Goal: Task Accomplishment & Management: Complete application form

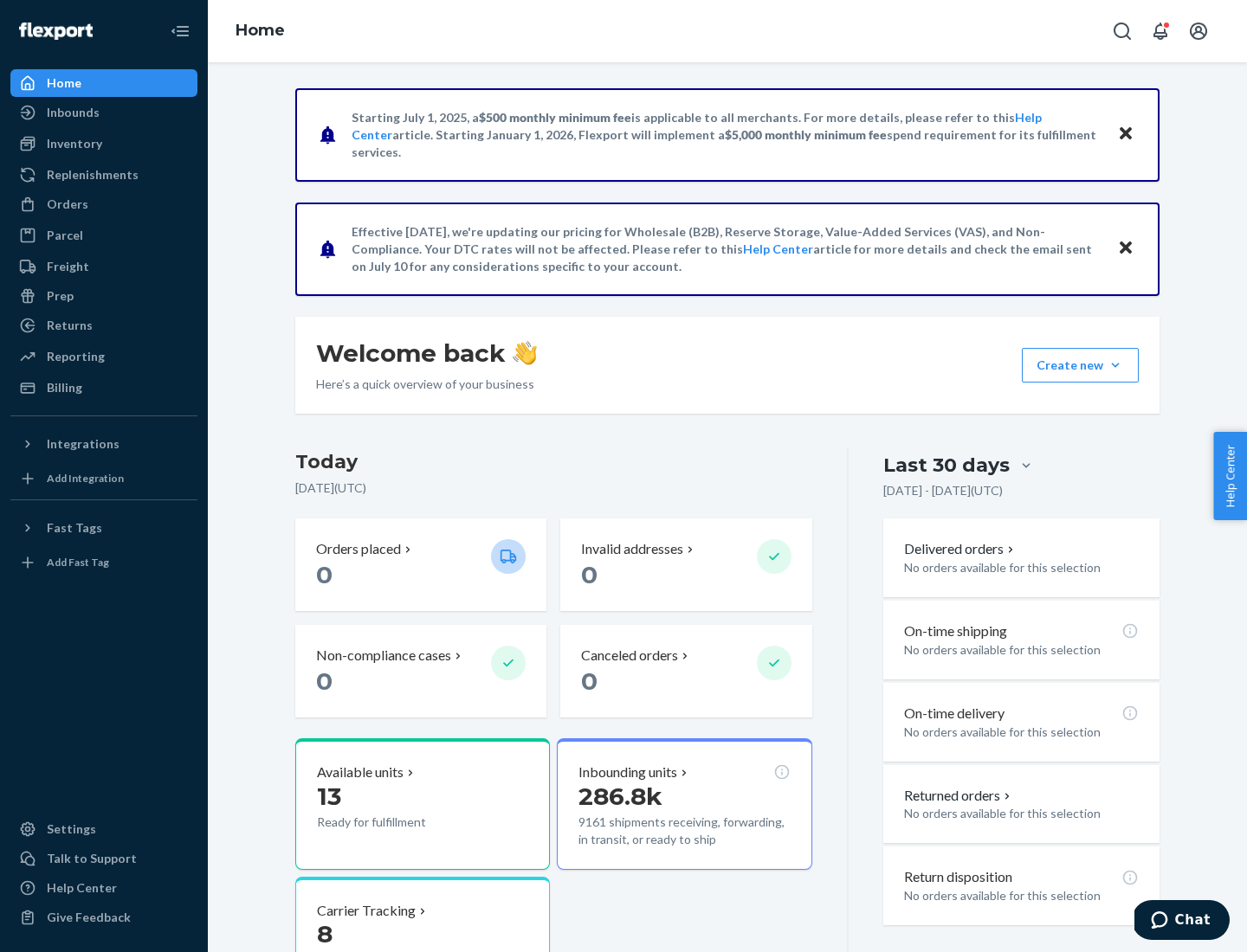
click at [1116, 365] on button "Create new Create new inbound Create new order Create new product" at bounding box center [1080, 365] width 117 height 34
click at [104, 113] on div "Inbounds" at bounding box center [104, 112] width 183 height 24
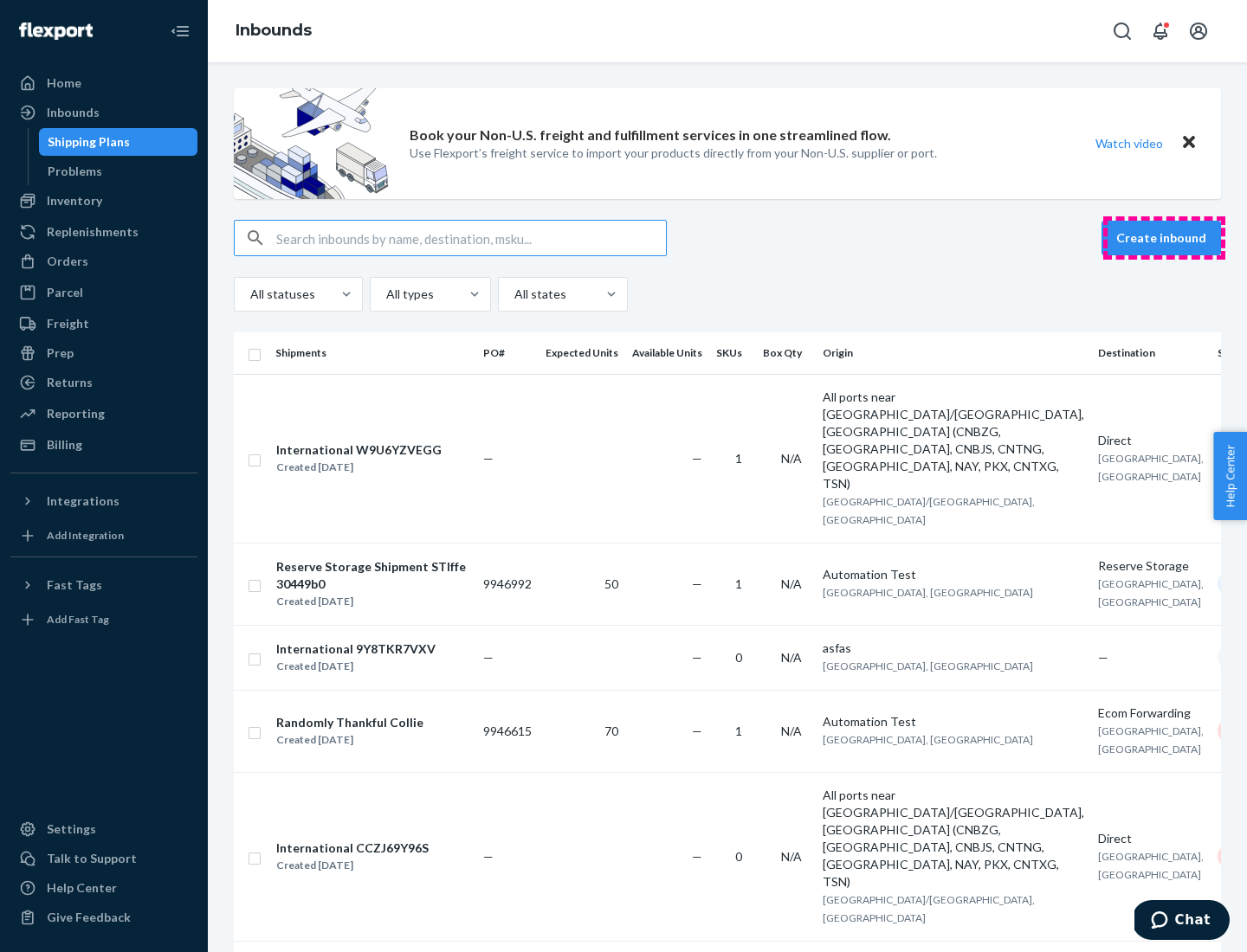
click at [1164, 238] on button "Create inbound" at bounding box center [1161, 237] width 119 height 34
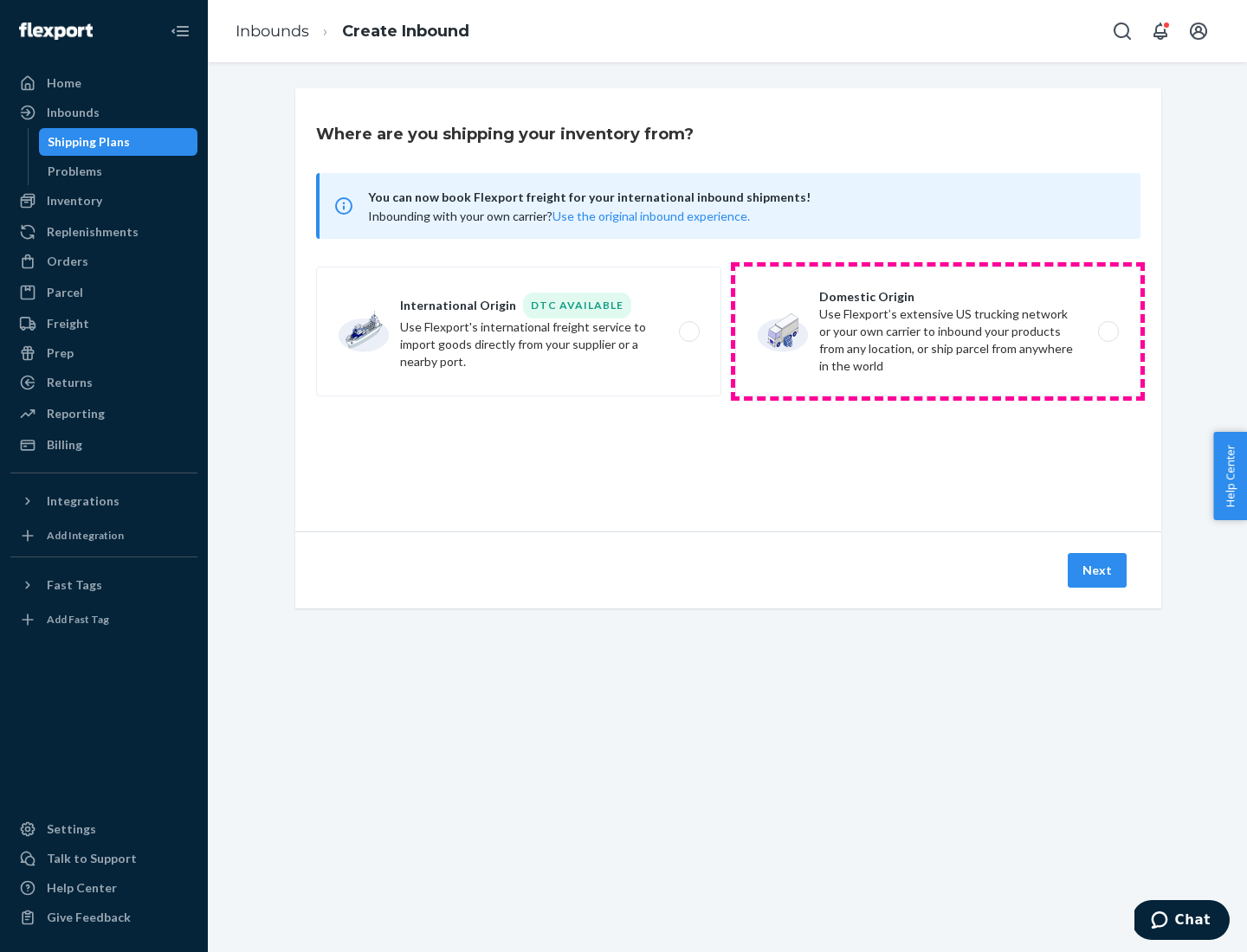
click at [937, 331] on label "Domestic Origin Use Flexport’s extensive US trucking network or your own carrie…" at bounding box center [937, 331] width 405 height 130
click at [1108, 331] on input "Domestic Origin Use Flexport’s extensive US trucking network or your own carrie…" at bounding box center [1113, 331] width 11 height 11
radio input "true"
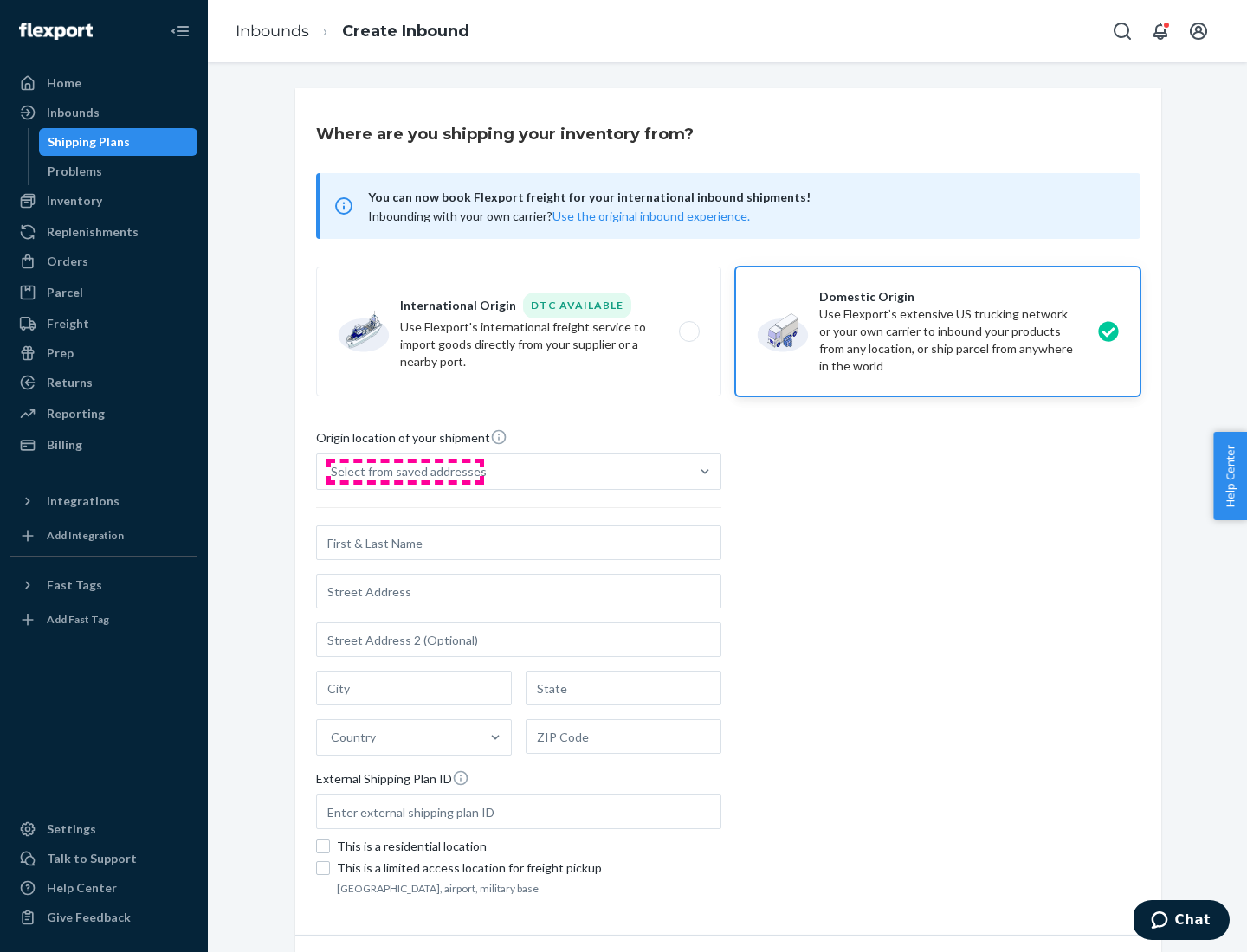
click at [405, 472] on div "Select from saved addresses" at bounding box center [408, 472] width 156 height 18
click at [332, 472] on input "Select from saved addresses" at bounding box center [332, 472] width 2 height 18
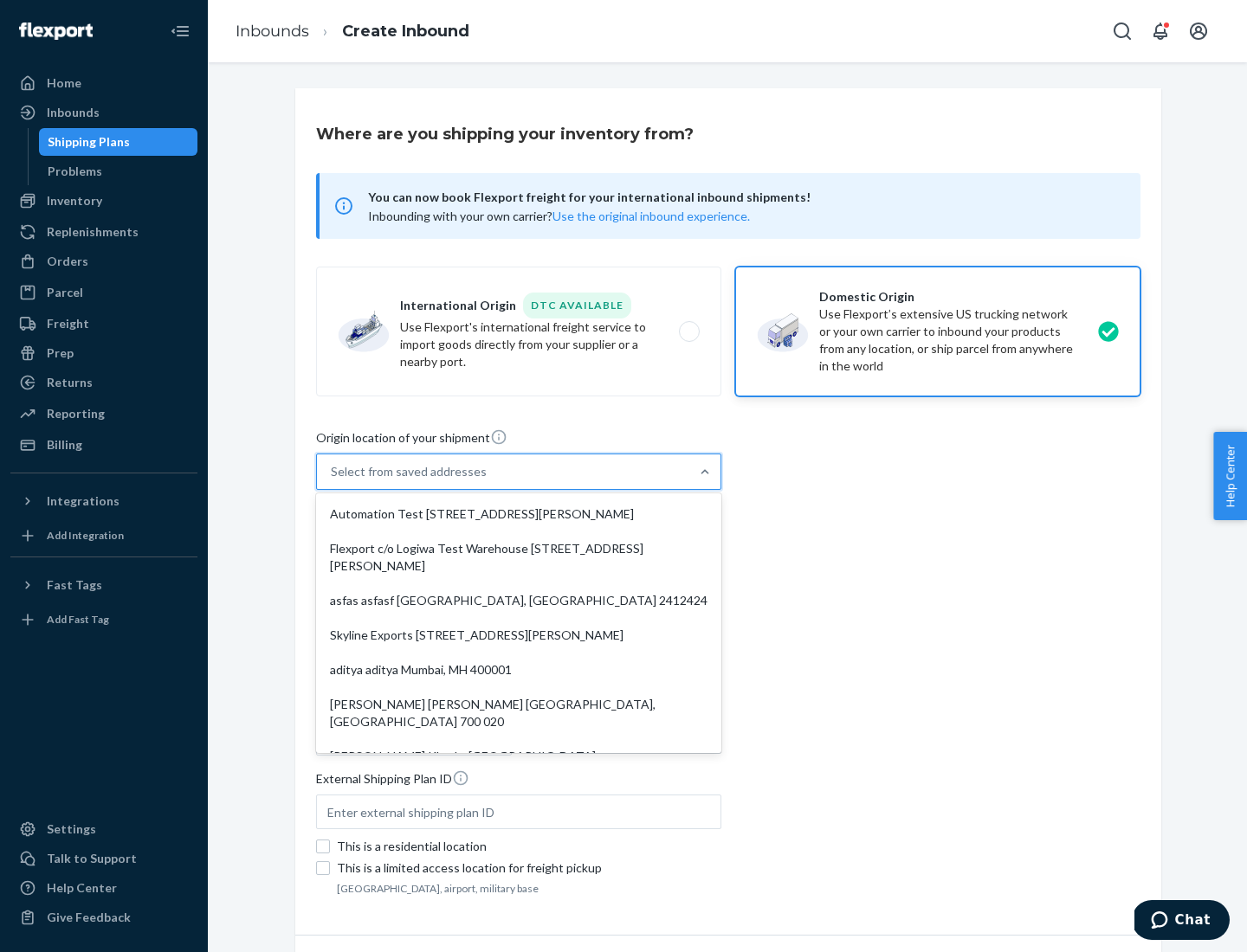
scroll to position [7, 0]
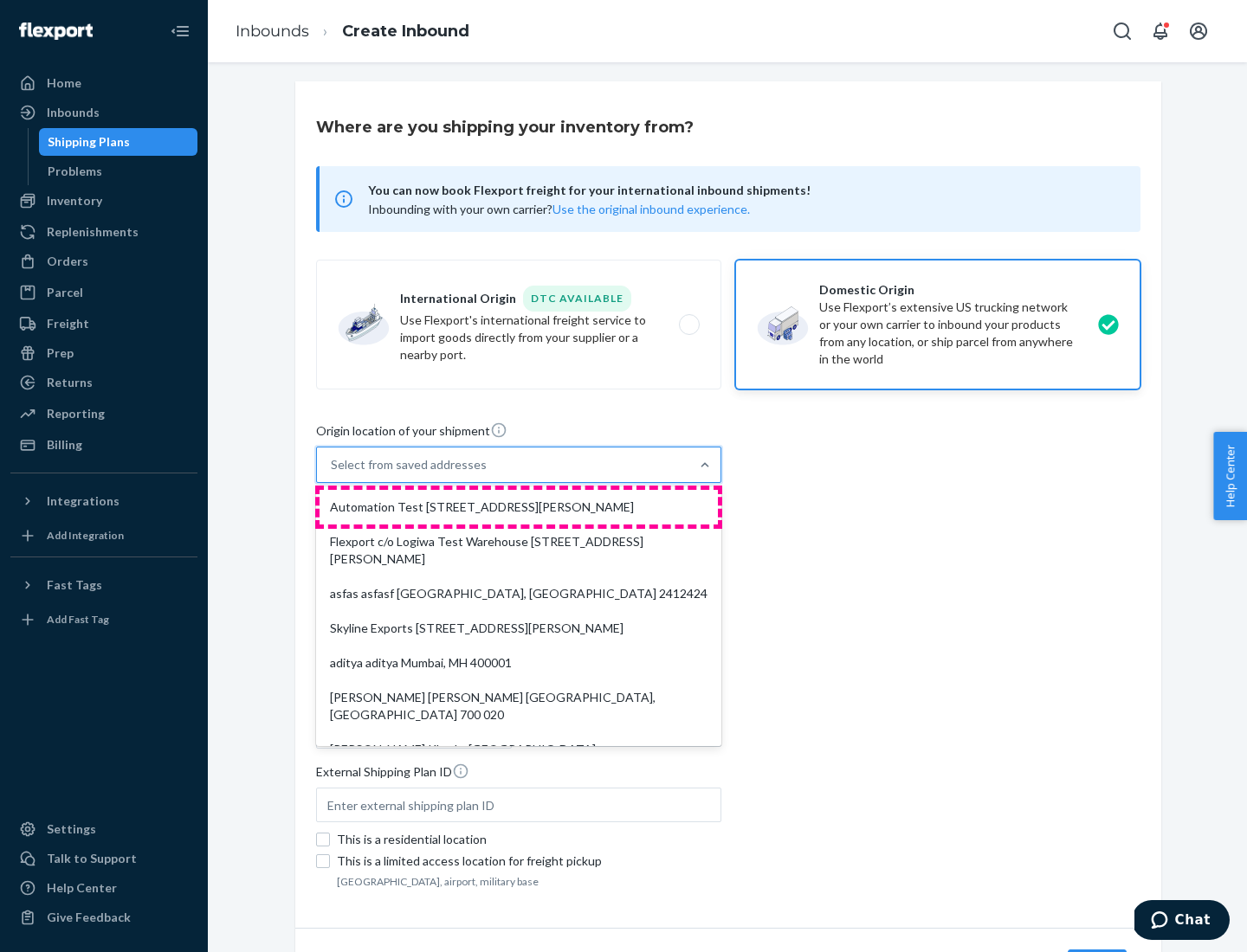
click at [519, 507] on div "Automation Test [STREET_ADDRESS][PERSON_NAME]" at bounding box center [519, 507] width 399 height 34
click at [332, 473] on input "option Automation Test [STREET_ADDRESS][PERSON_NAME]. 9 results available. Use …" at bounding box center [332, 465] width 2 height 18
type input "Automation Test"
type input "9th Floor"
type input "[GEOGRAPHIC_DATA]"
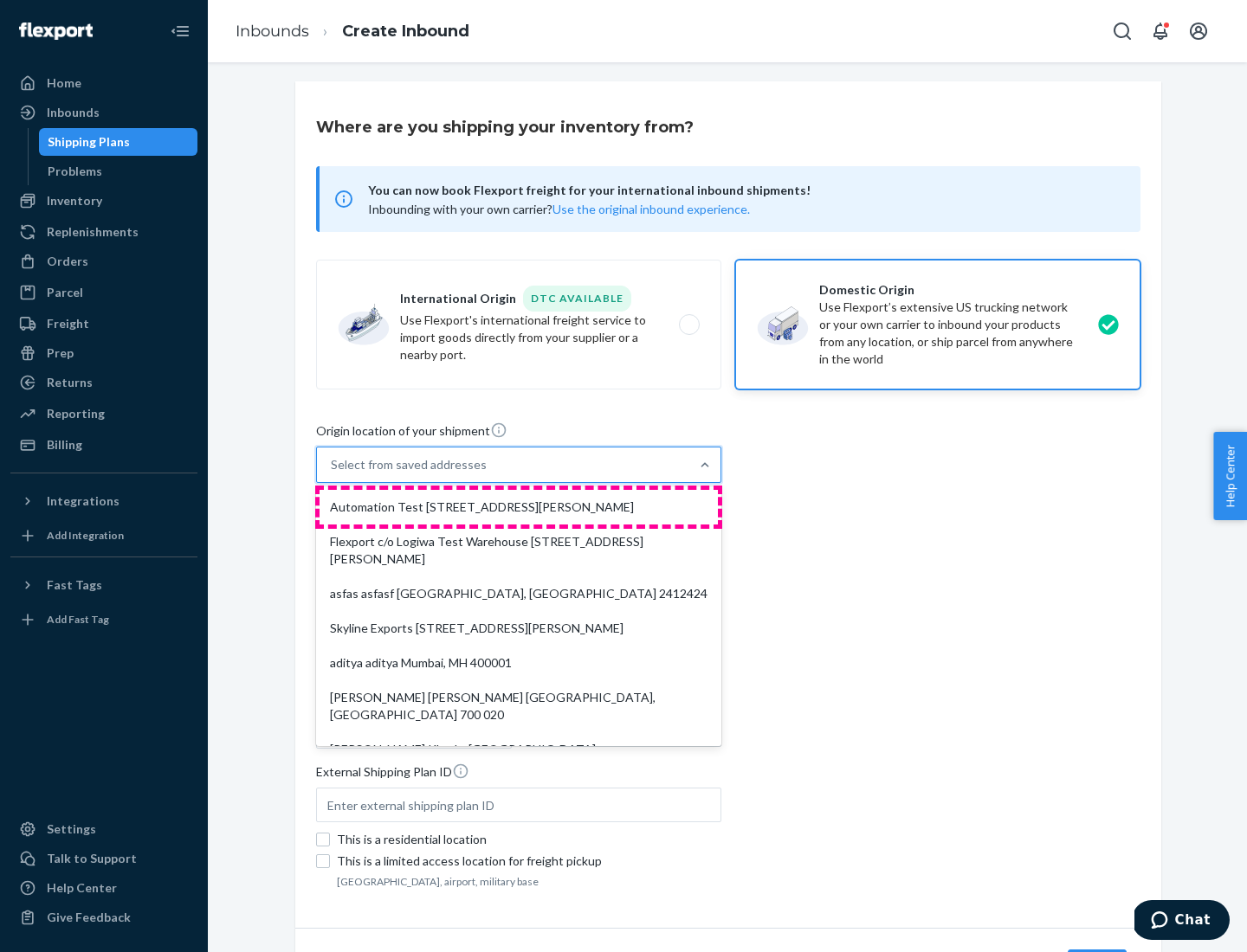
type input "CA"
type input "94104"
type input "[STREET_ADDRESS][PERSON_NAME]"
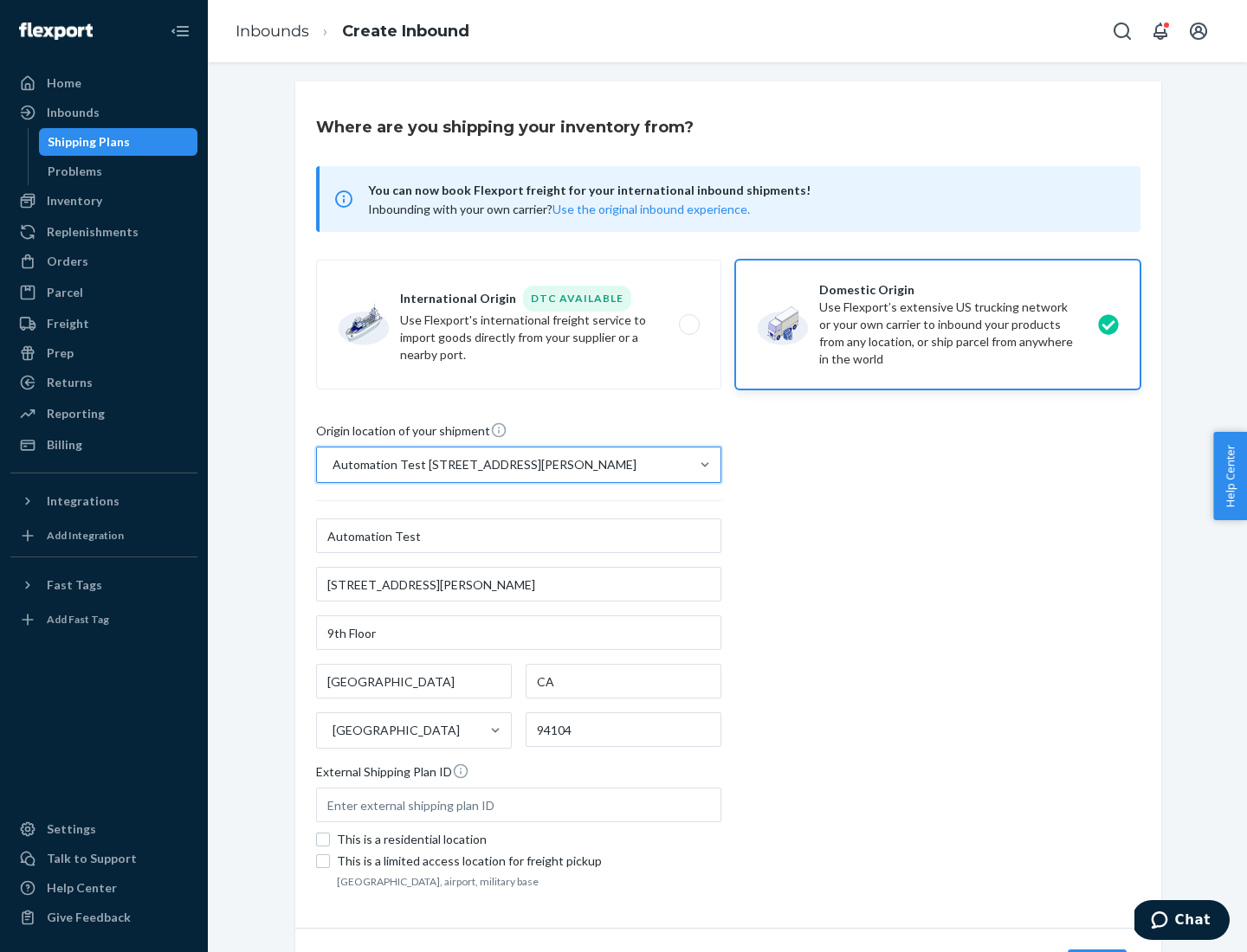
scroll to position [101, 0]
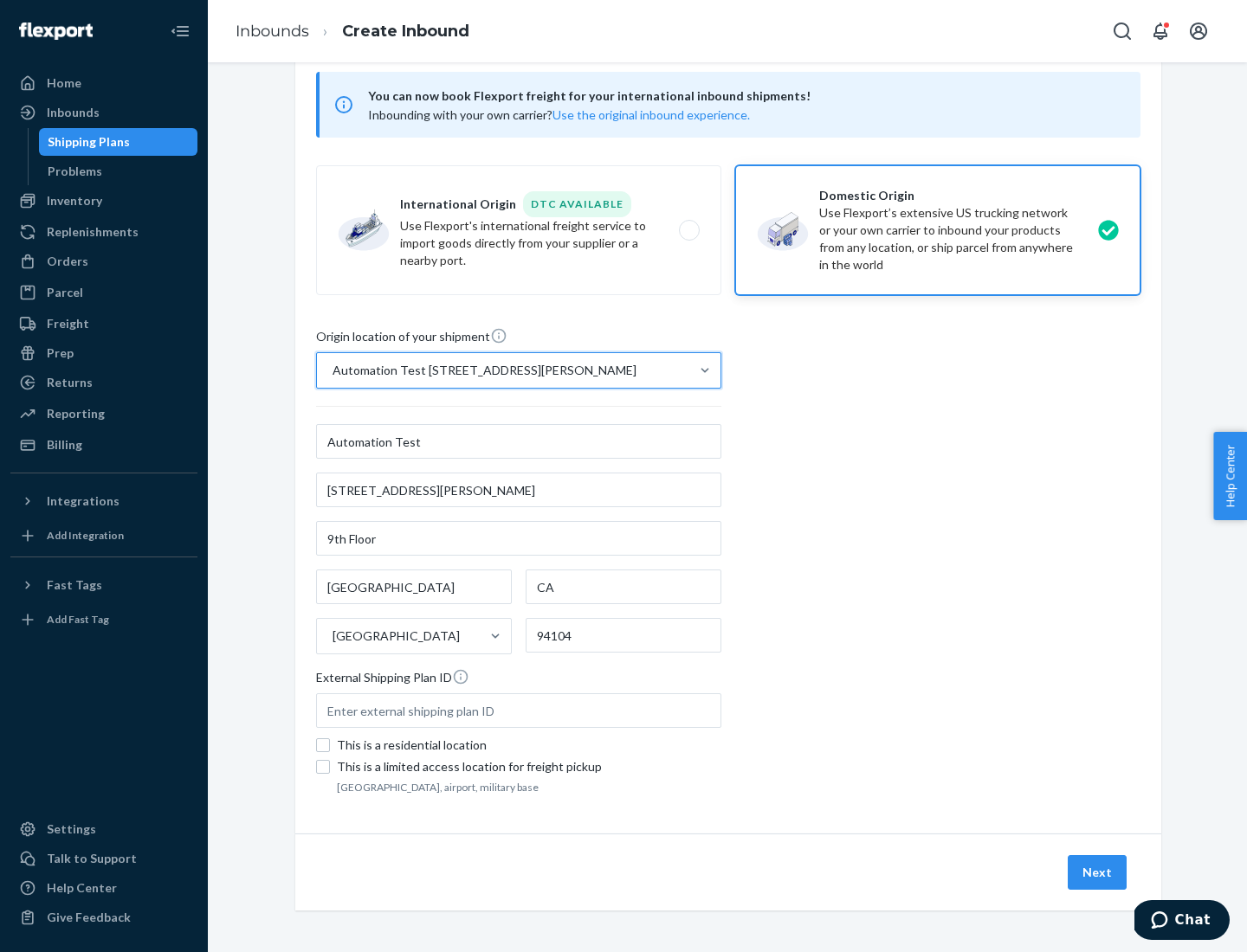
click at [1098, 873] on button "Next" at bounding box center [1097, 872] width 59 height 34
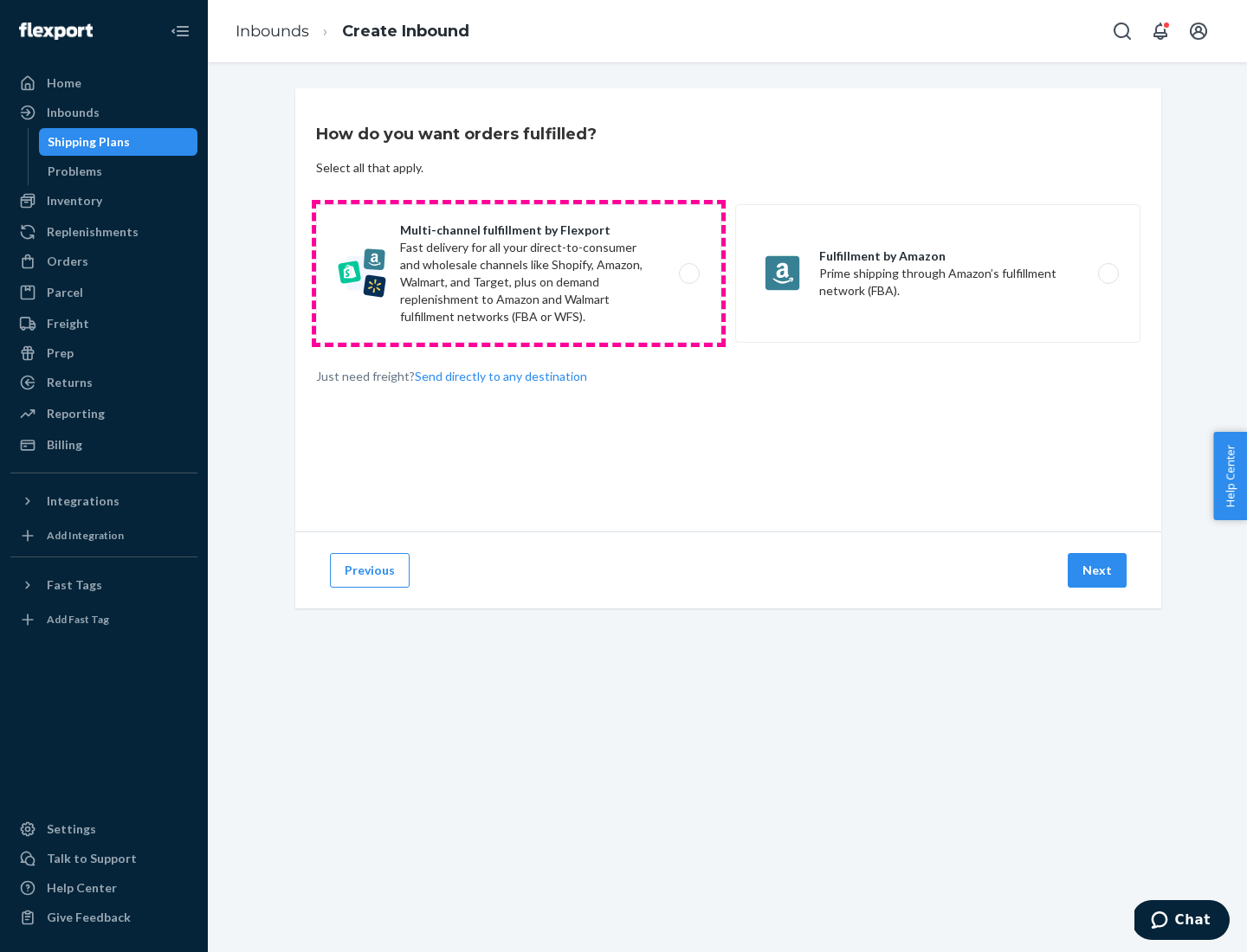
click at [519, 273] on label "Multi-channel fulfillment by Flexport Fast delivery for all your direct-to-cons…" at bounding box center [518, 273] width 405 height 138
click at [689, 273] on input "Multi-channel fulfillment by Flexport Fast delivery for all your direct-to-cons…" at bounding box center [694, 273] width 11 height 11
radio input "true"
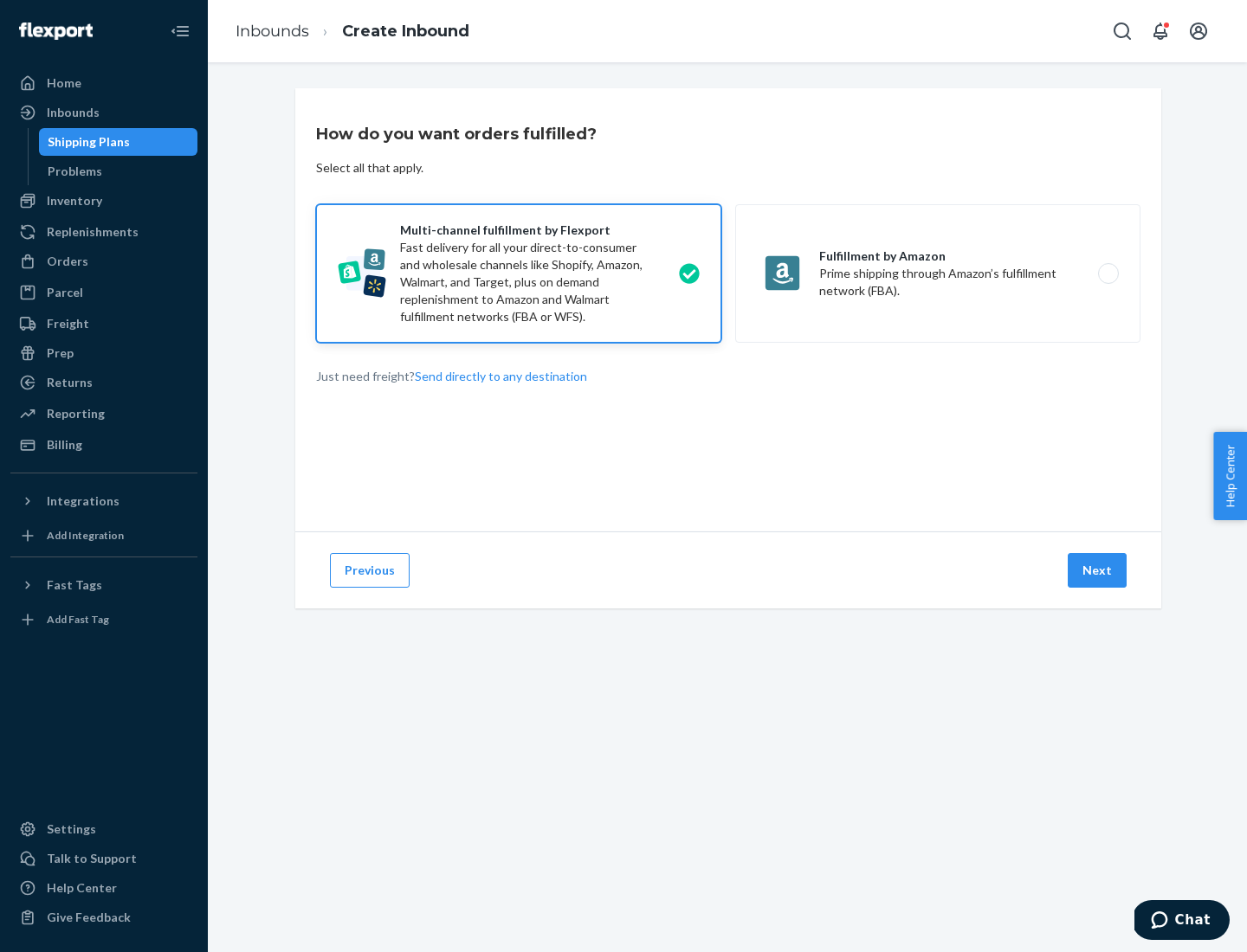
click at [1098, 570] on button "Next" at bounding box center [1097, 569] width 59 height 34
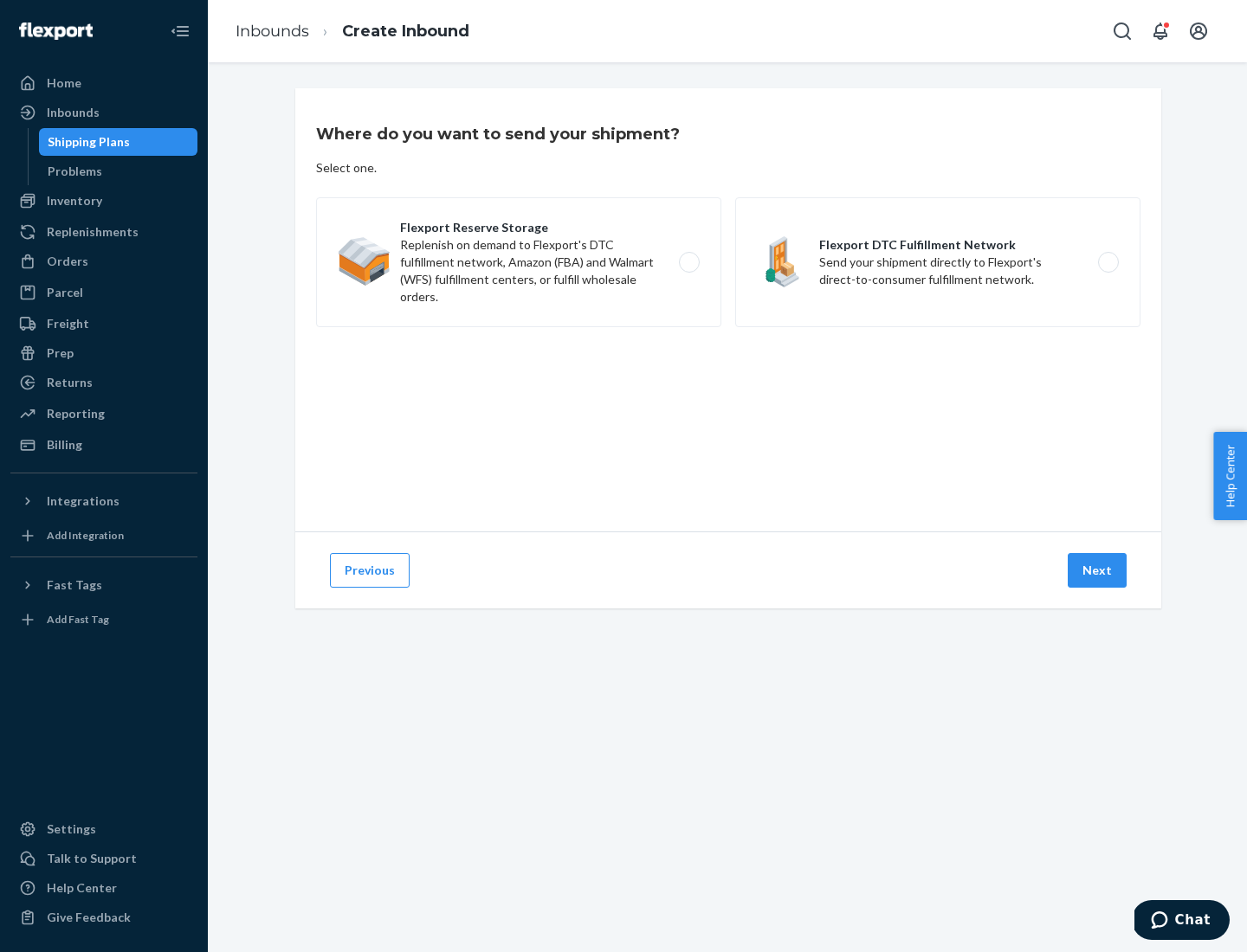
click at [937, 262] on label "Flexport DTC Fulfillment Network Send your shipment directly to Flexport's dire…" at bounding box center [937, 262] width 405 height 130
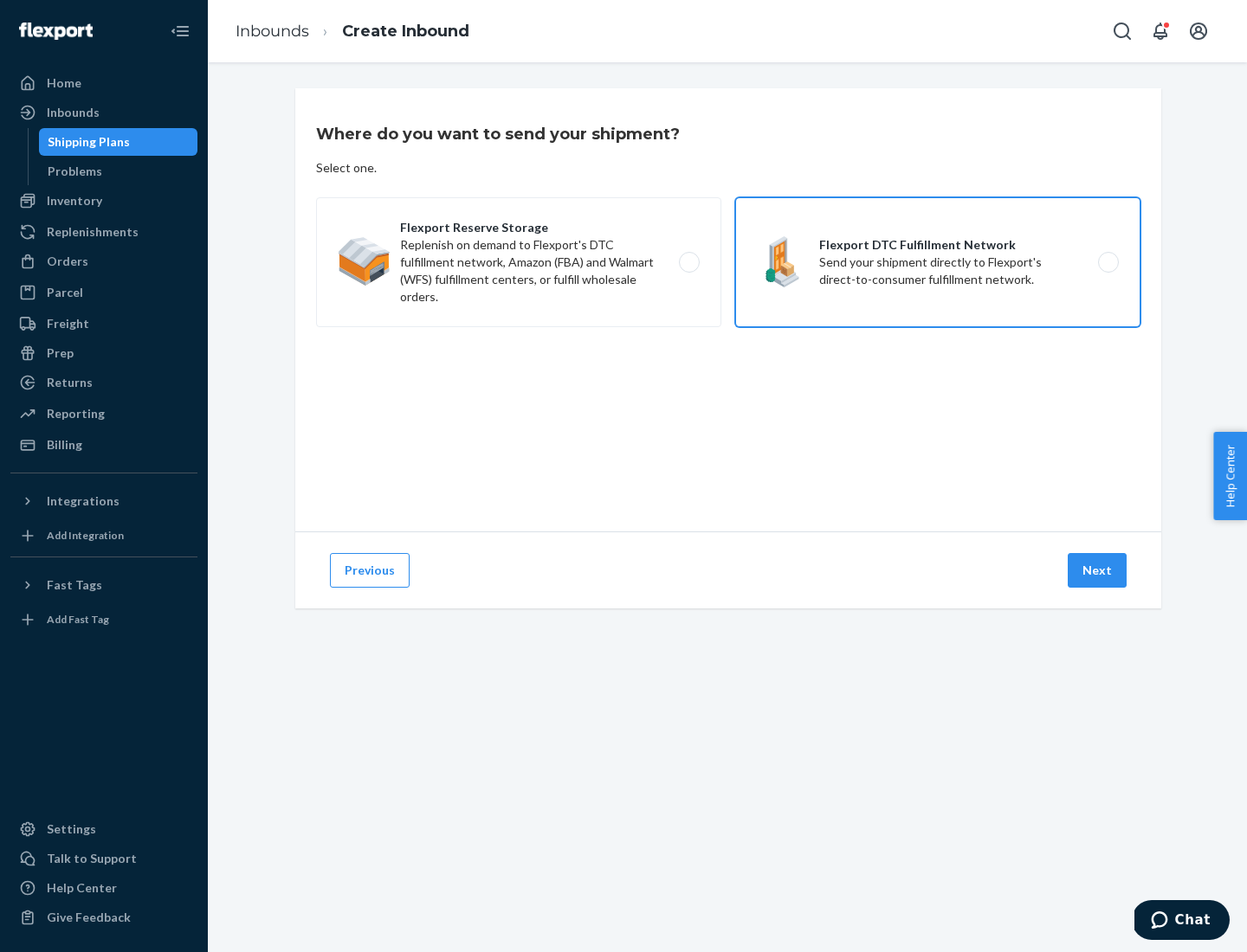
click at [1108, 262] on input "Flexport DTC Fulfillment Network Send your shipment directly to Flexport's dire…" at bounding box center [1113, 263] width 11 height 11
radio input "true"
click at [1098, 570] on button "Next" at bounding box center [1097, 569] width 59 height 34
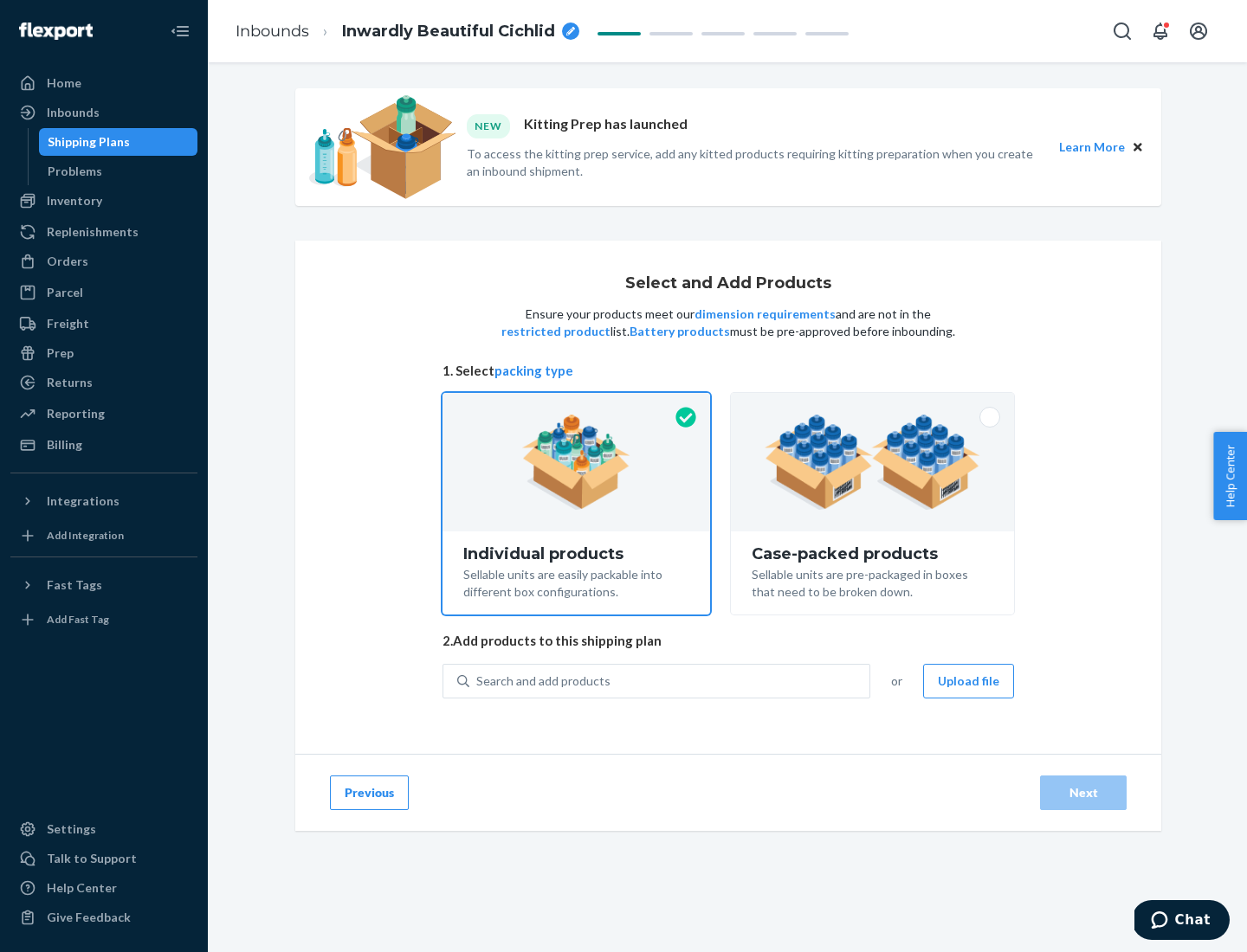
click at [873, 462] on img at bounding box center [872, 462] width 215 height 95
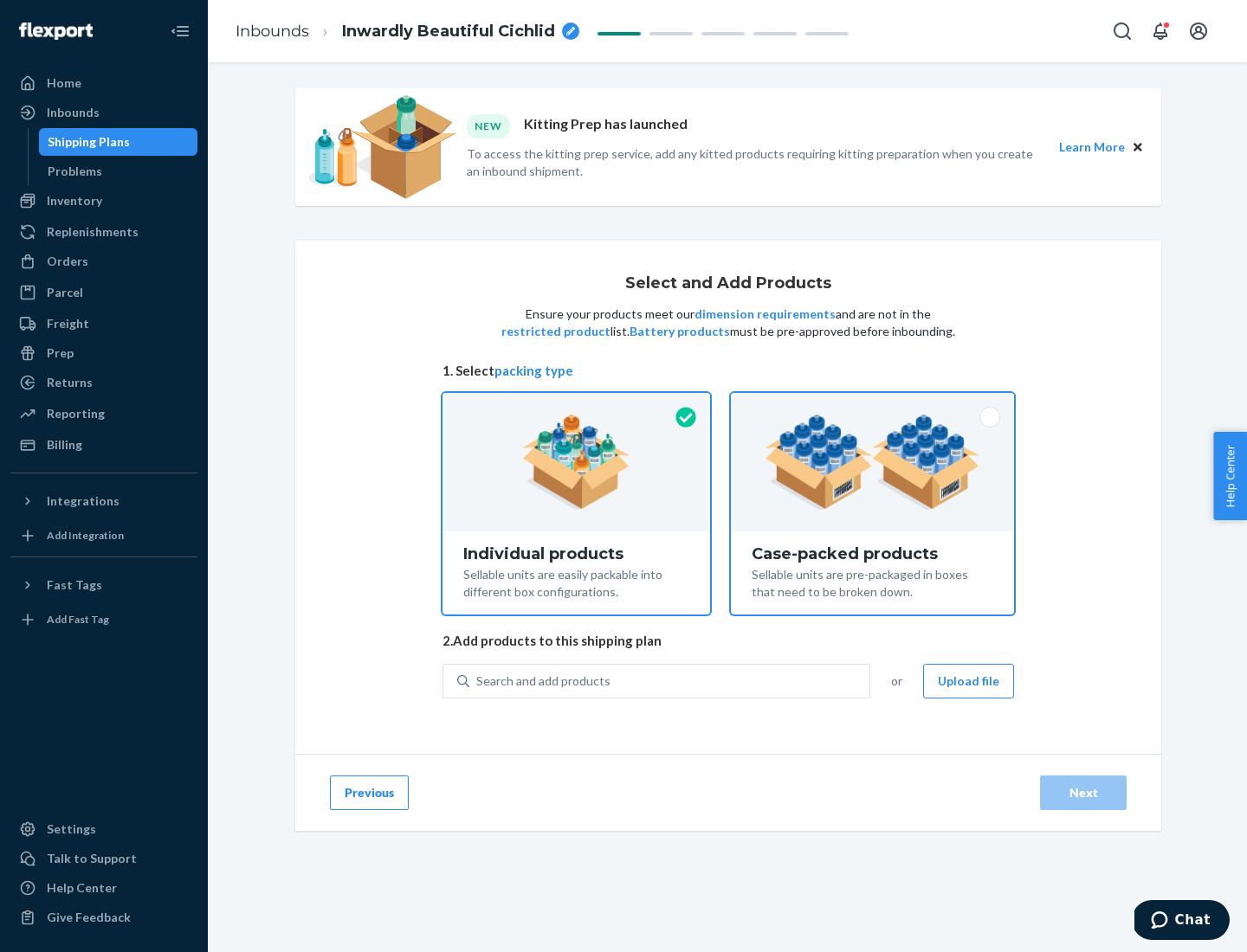
click at [873, 405] on input "Case-packed products Sellable units are pre-packaged in boxes that need to be b…" at bounding box center [872, 398] width 11 height 11
radio input "true"
radio input "false"
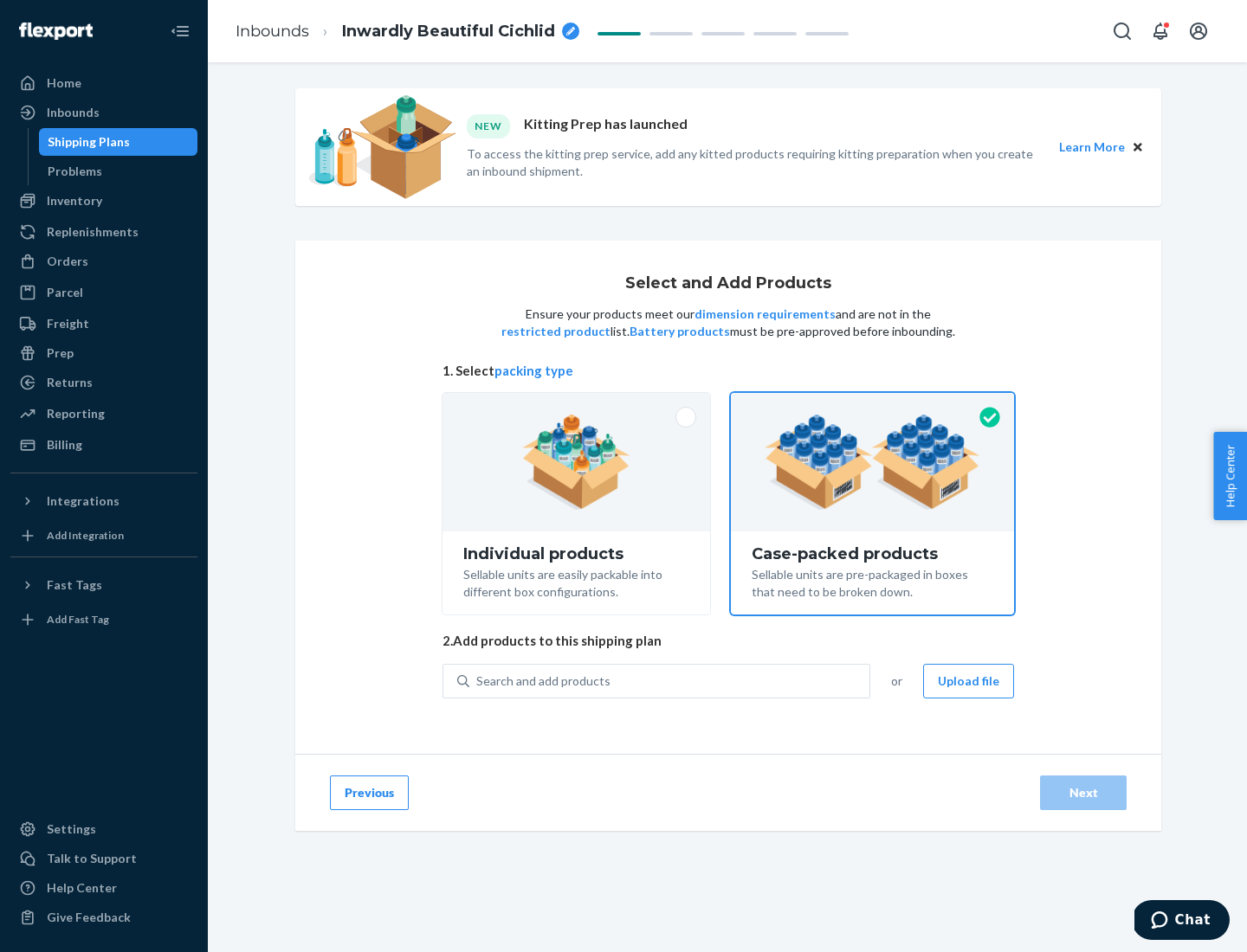
click at [670, 681] on div "Search and add products" at bounding box center [669, 681] width 400 height 31
click at [478, 681] on input "Search and add products" at bounding box center [477, 681] width 2 height 18
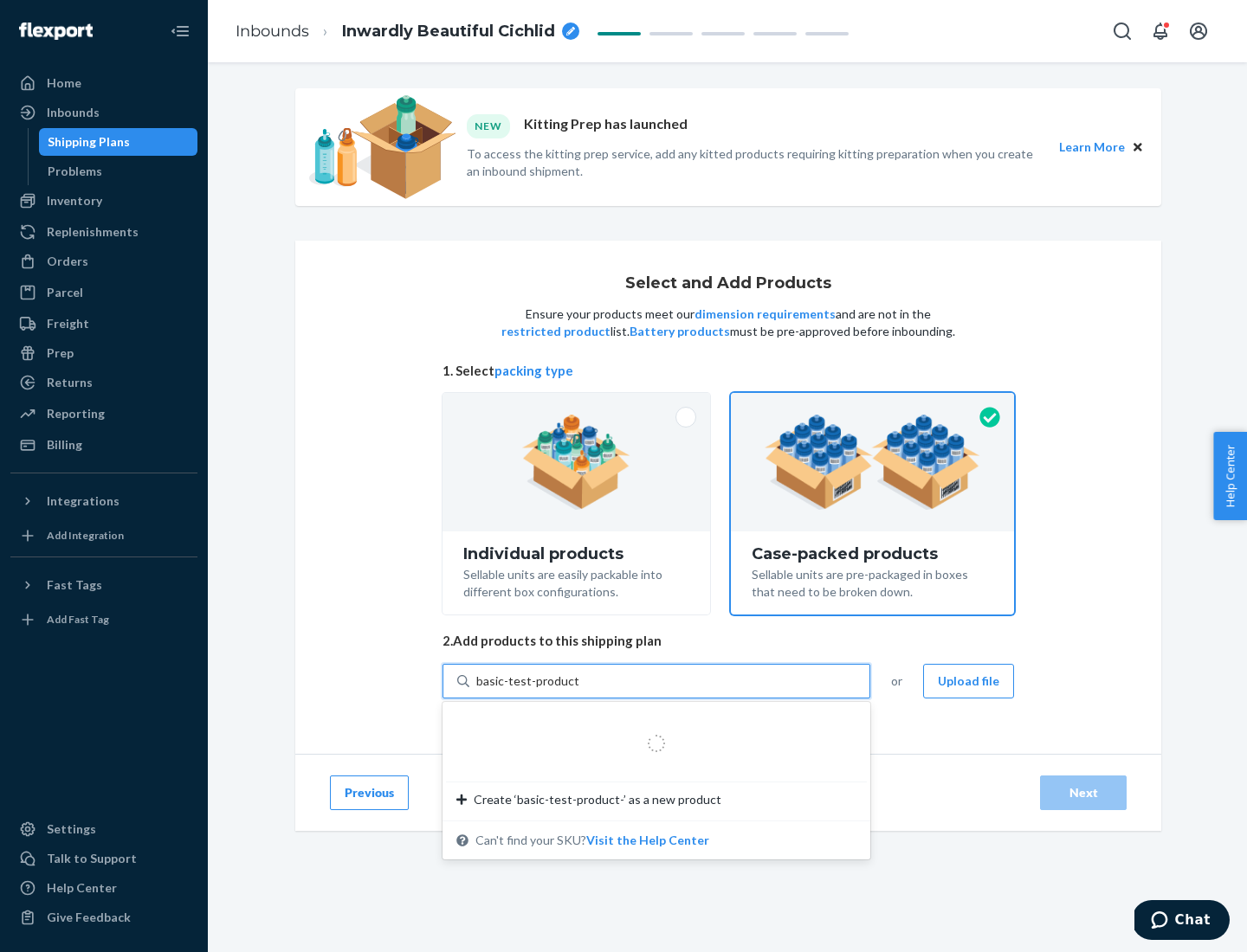
type input "basic-test-product-1"
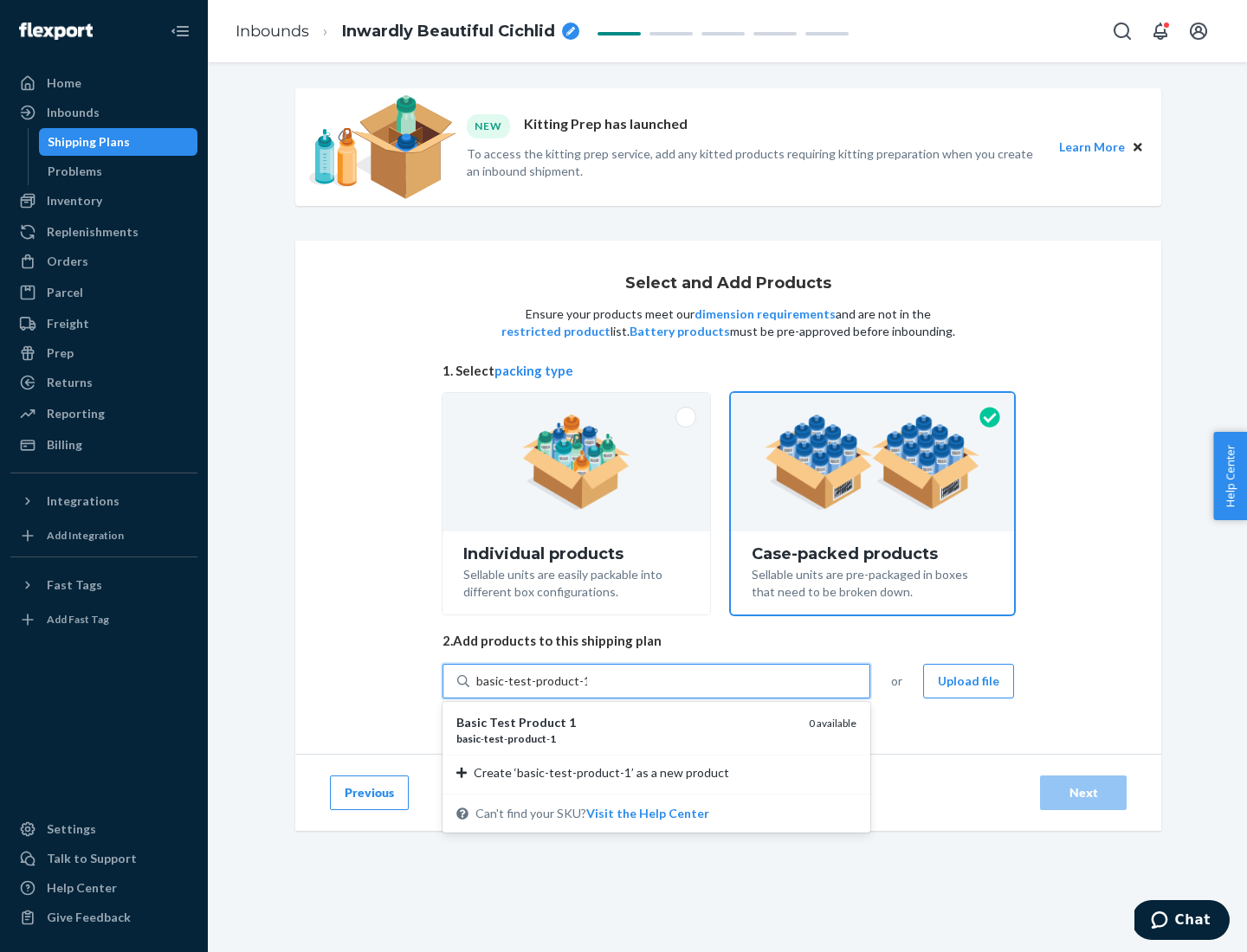
click at [626, 738] on div "basic - test - product - 1" at bounding box center [625, 739] width 339 height 15
click at [587, 690] on input "basic-test-product-1" at bounding box center [532, 681] width 111 height 18
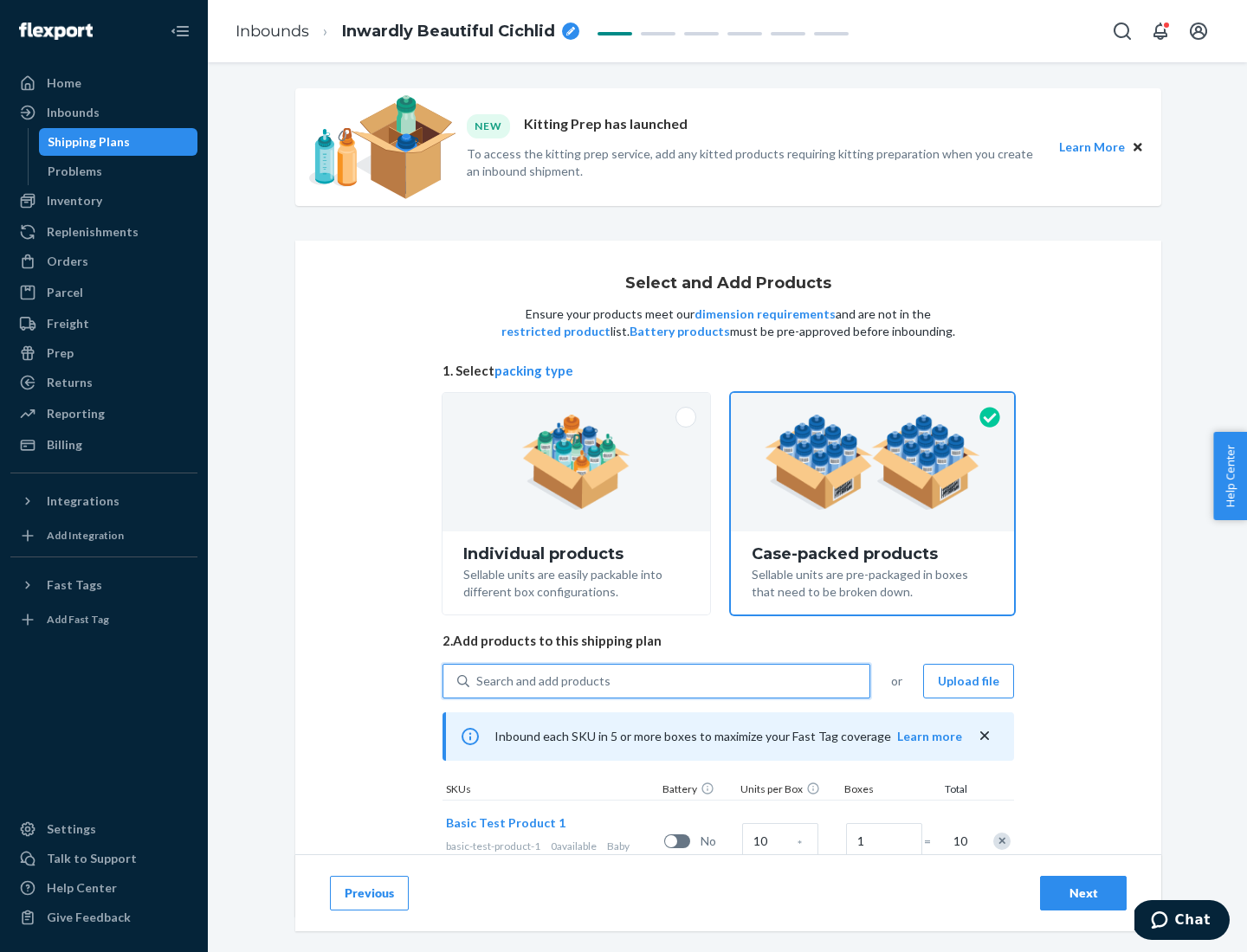
scroll to position [63, 0]
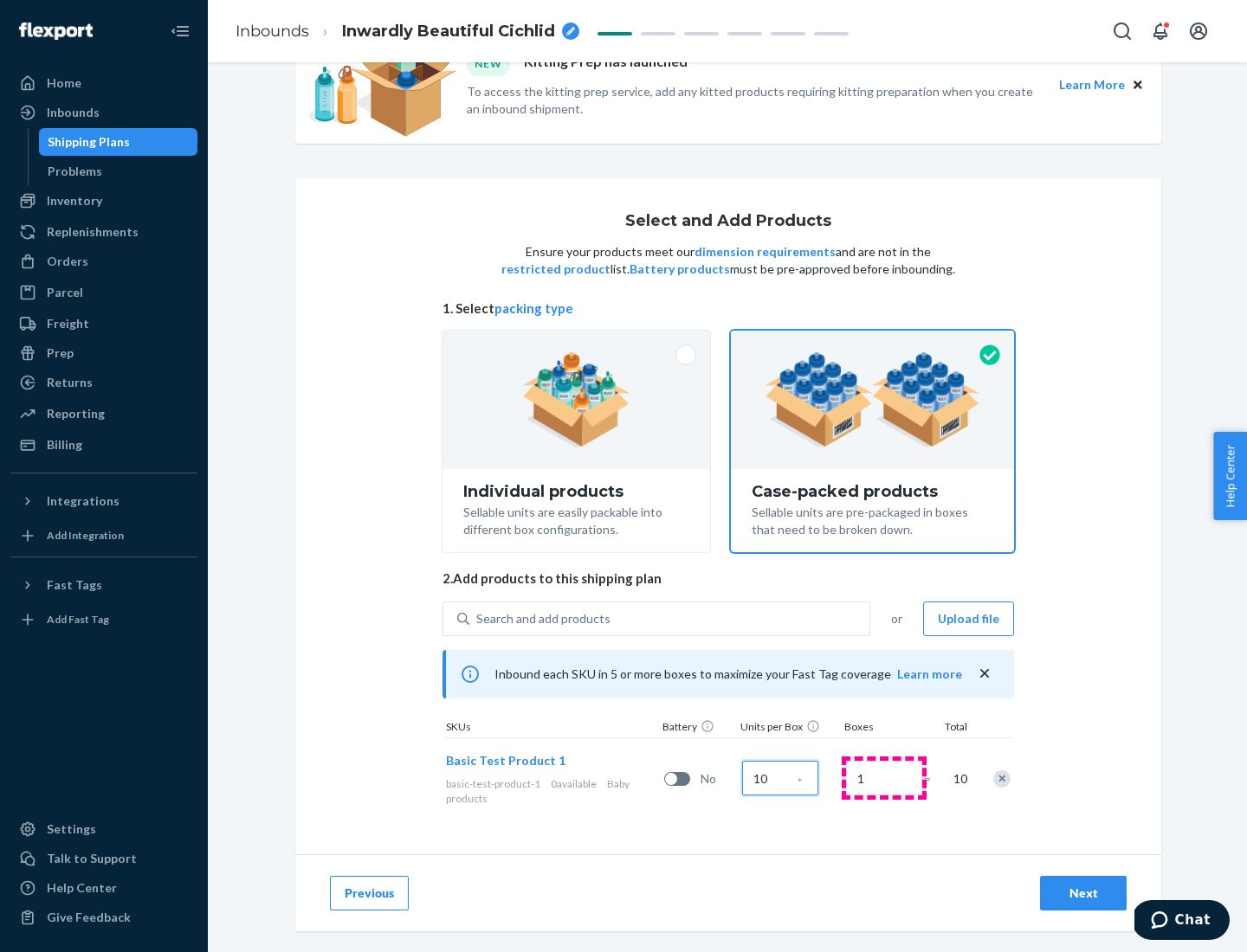
type input "10"
type input "7"
click at [1083, 893] on div "Next" at bounding box center [1083, 893] width 57 height 18
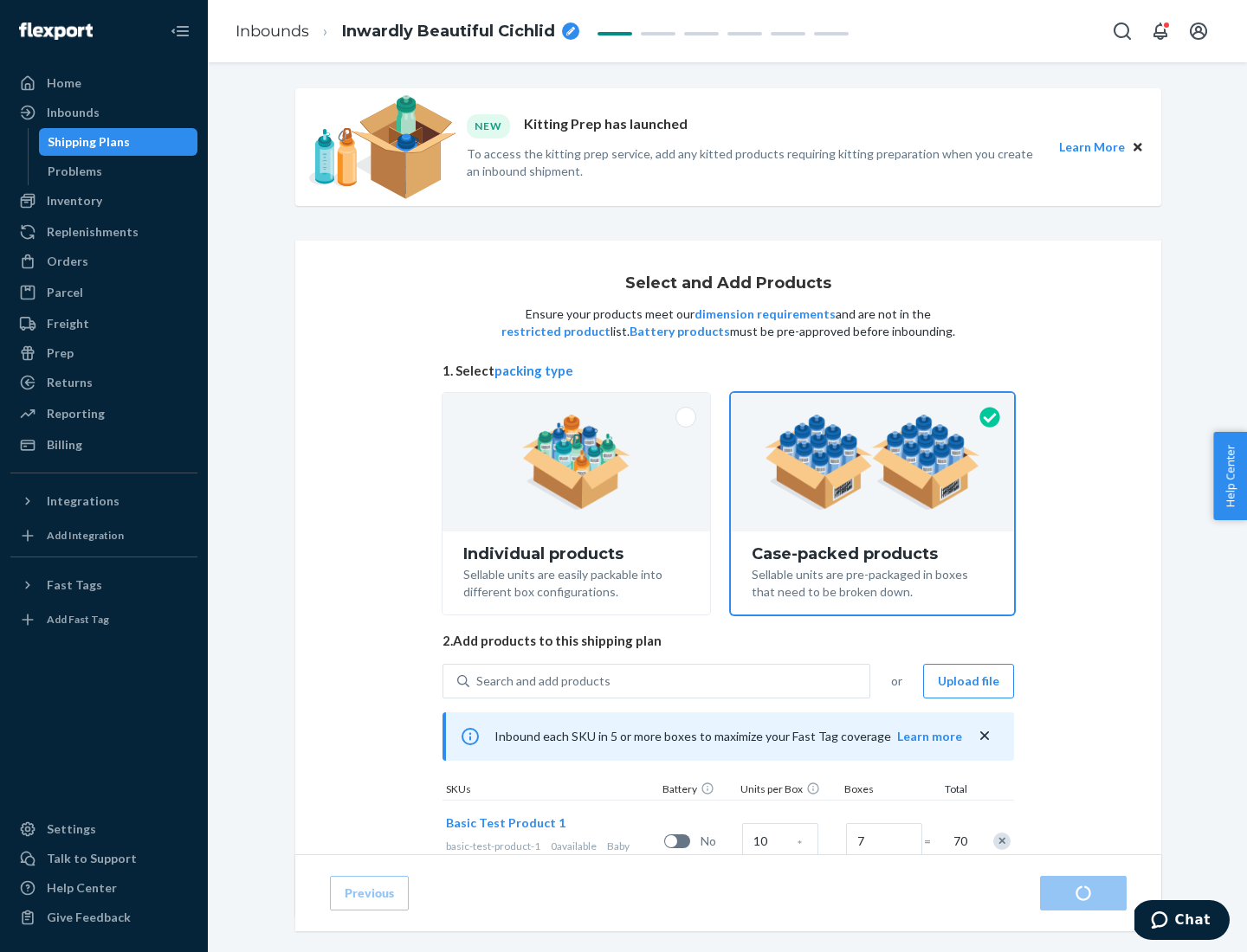
radio input "true"
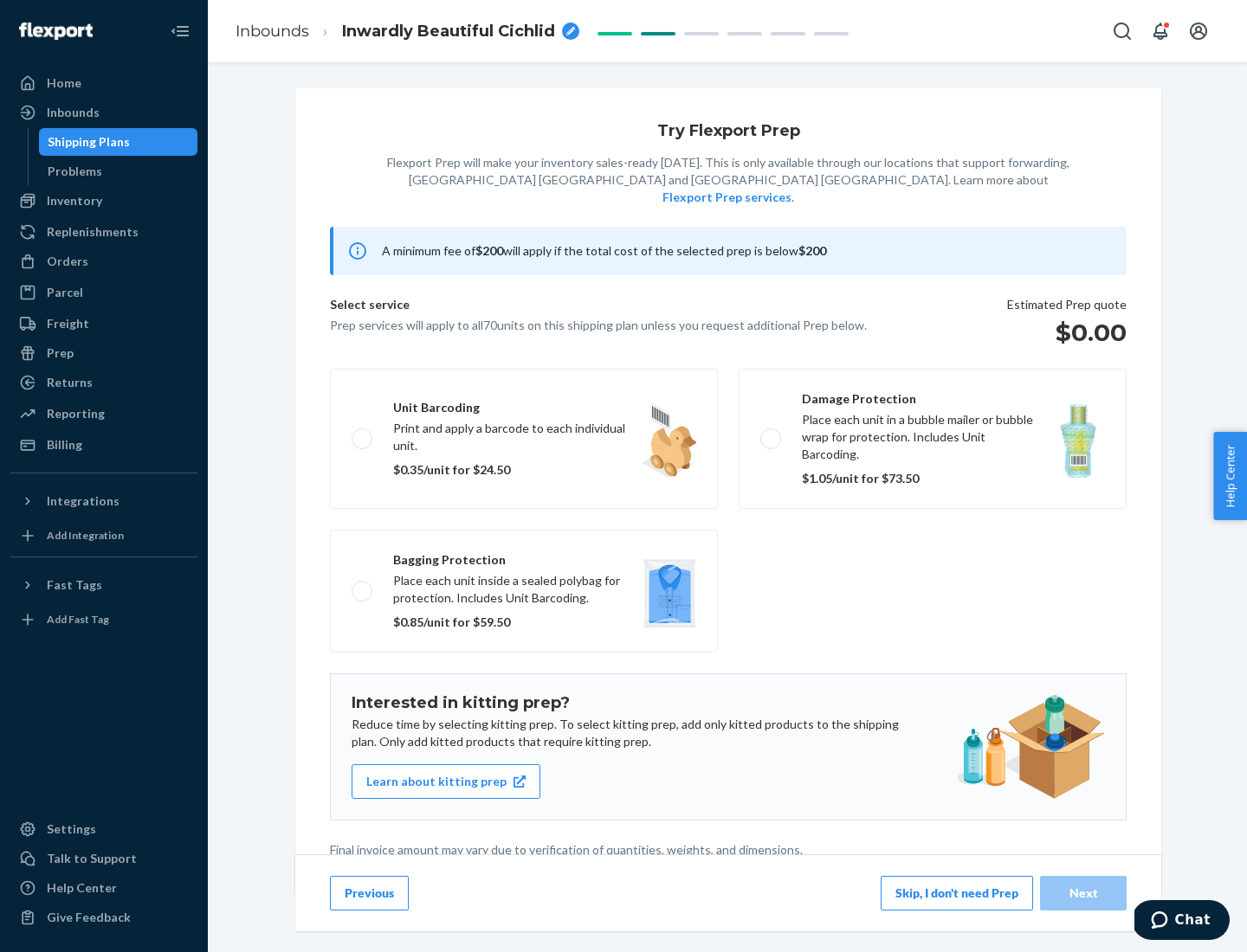
scroll to position [4, 0]
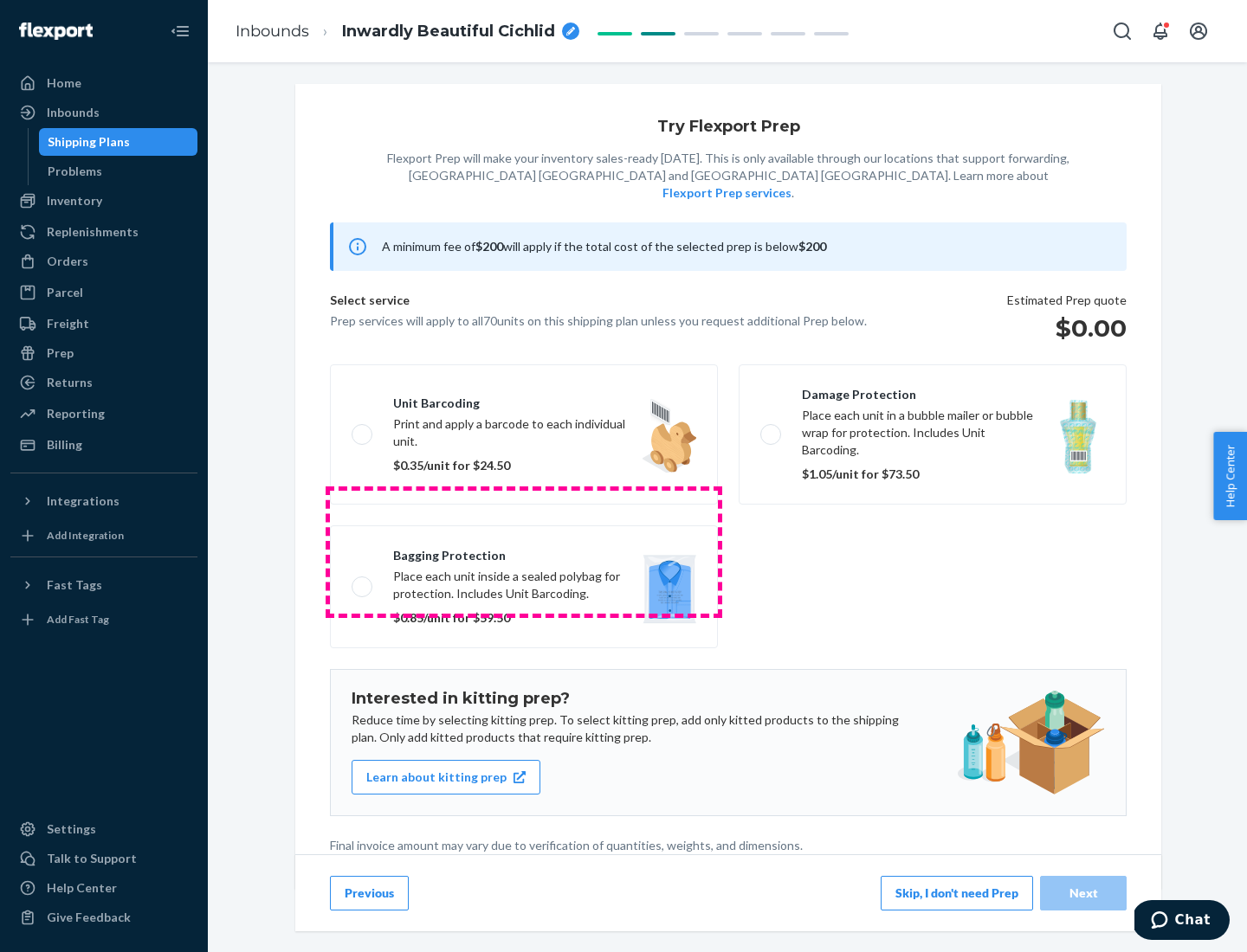
click at [524, 551] on label "Bagging protection Place each unit inside a sealed polybag for protection. Incl…" at bounding box center [524, 586] width 388 height 123
click at [362, 581] on input "Bagging protection Place each unit inside a sealed polybag for protection. Incl…" at bounding box center [357, 586] width 11 height 11
checkbox input "true"
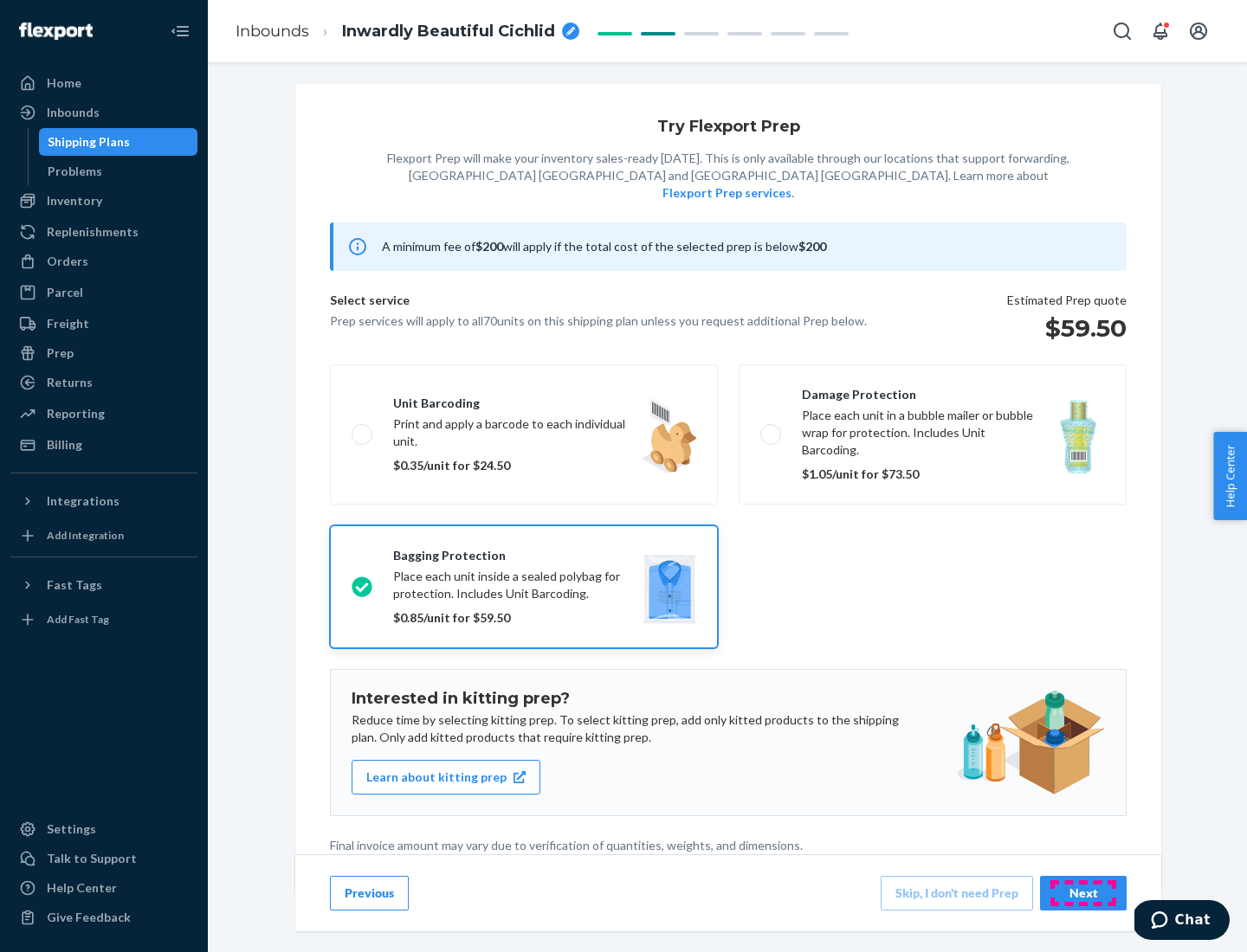
click at [1083, 892] on div "Next" at bounding box center [1083, 893] width 57 height 18
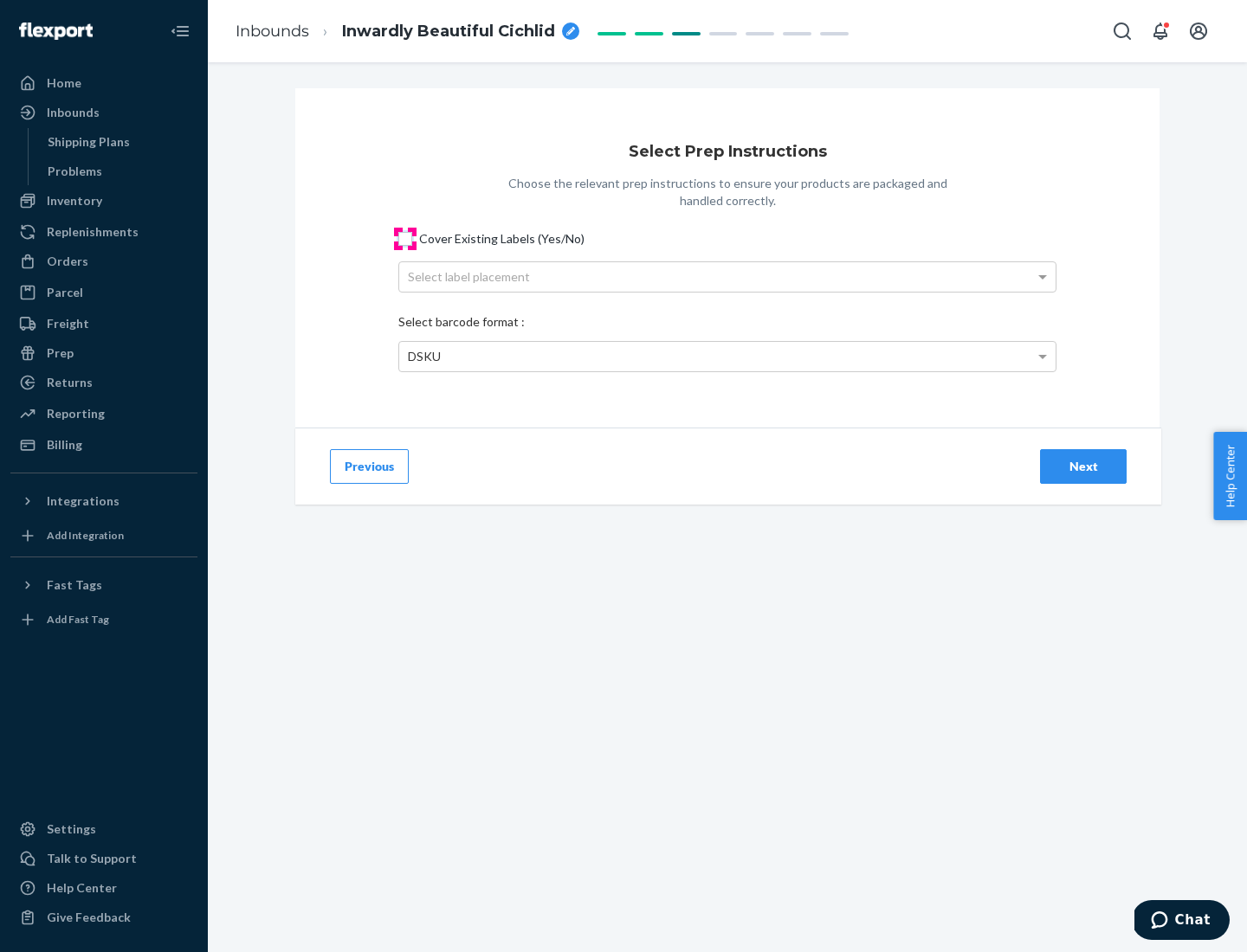
click at [405, 238] on input "Cover Existing Labels (Yes/No)" at bounding box center [406, 239] width 14 height 14
checkbox input "true"
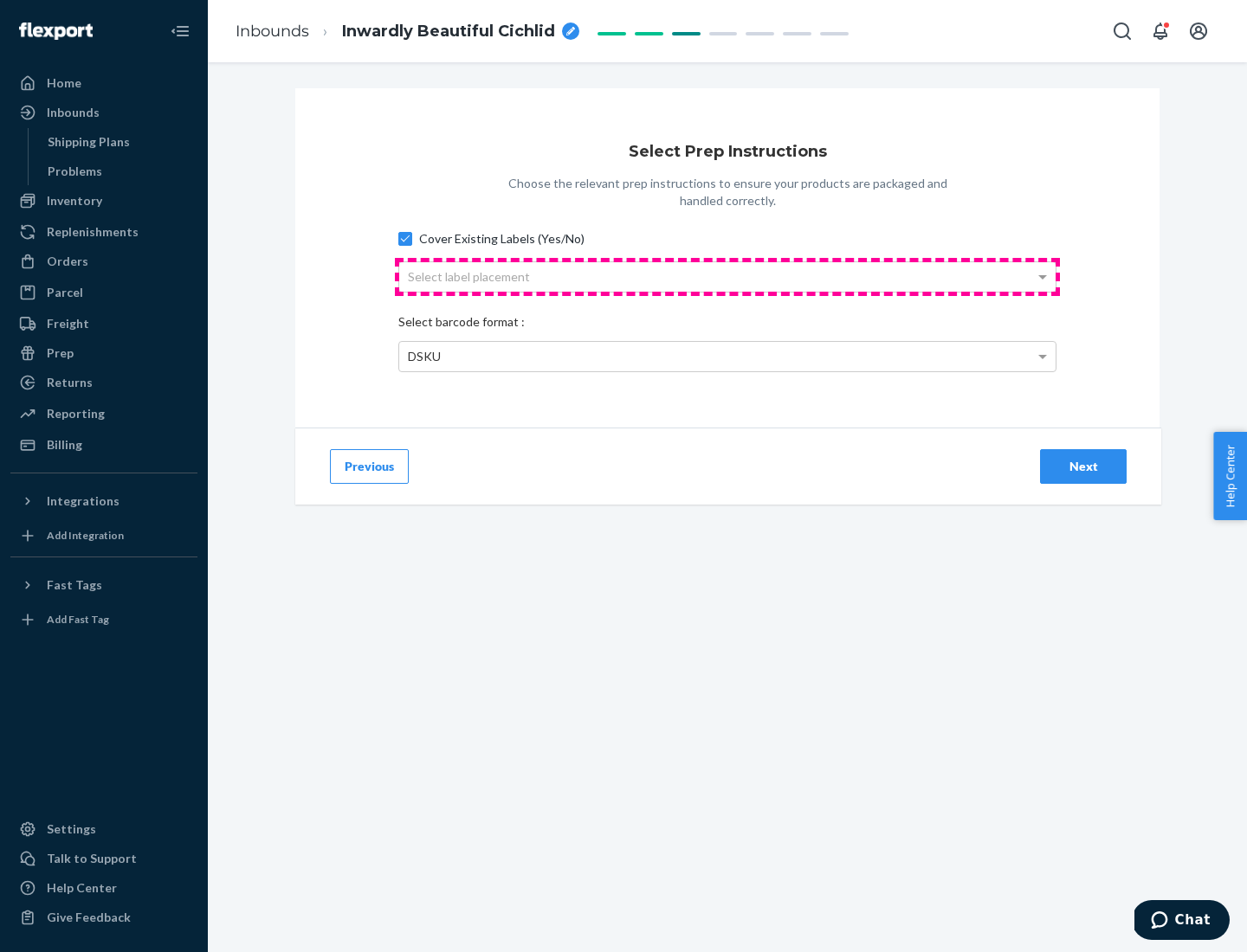
click at [728, 276] on div "Select label placement" at bounding box center [728, 276] width 656 height 29
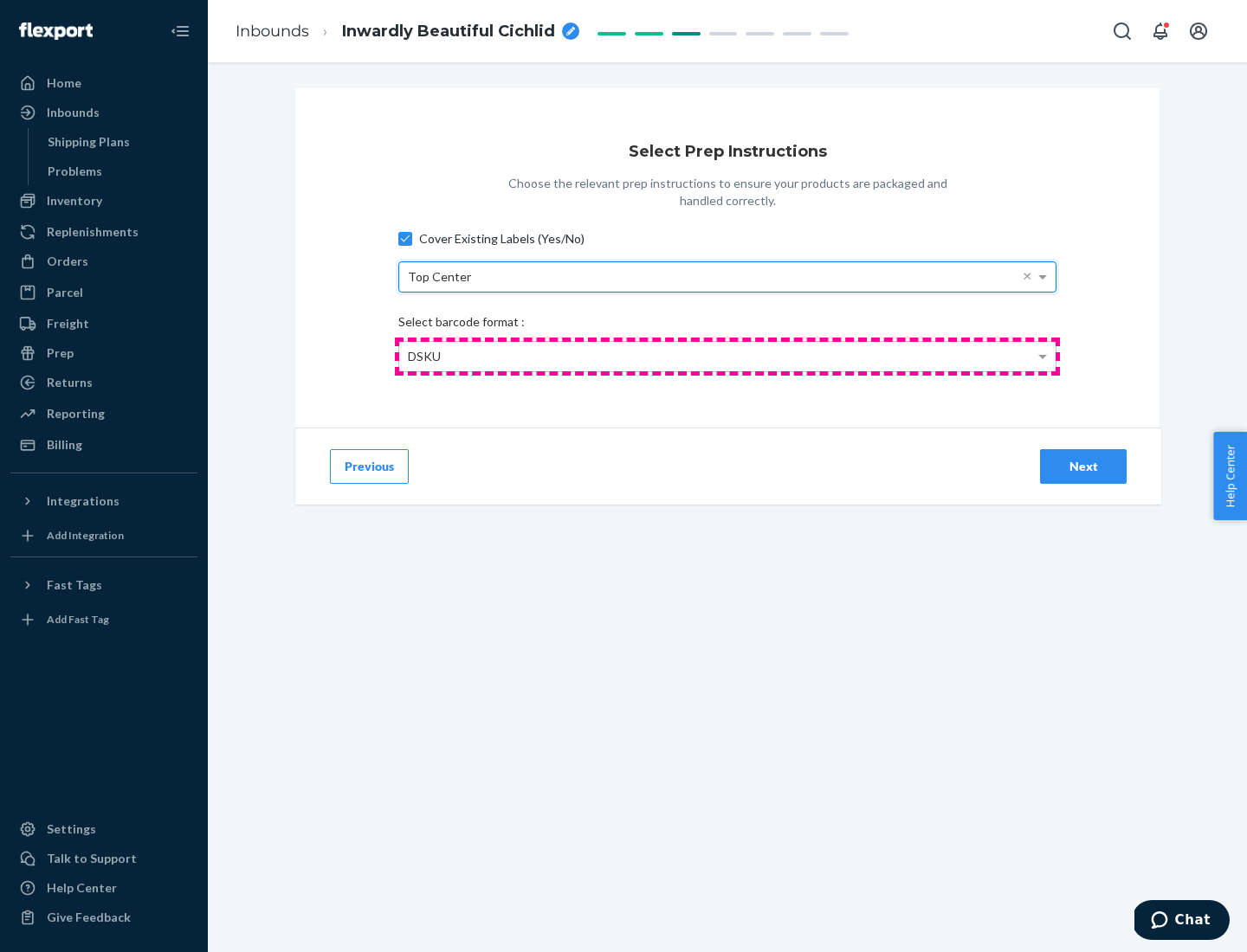
click at [728, 356] on div "DSKU" at bounding box center [728, 356] width 656 height 29
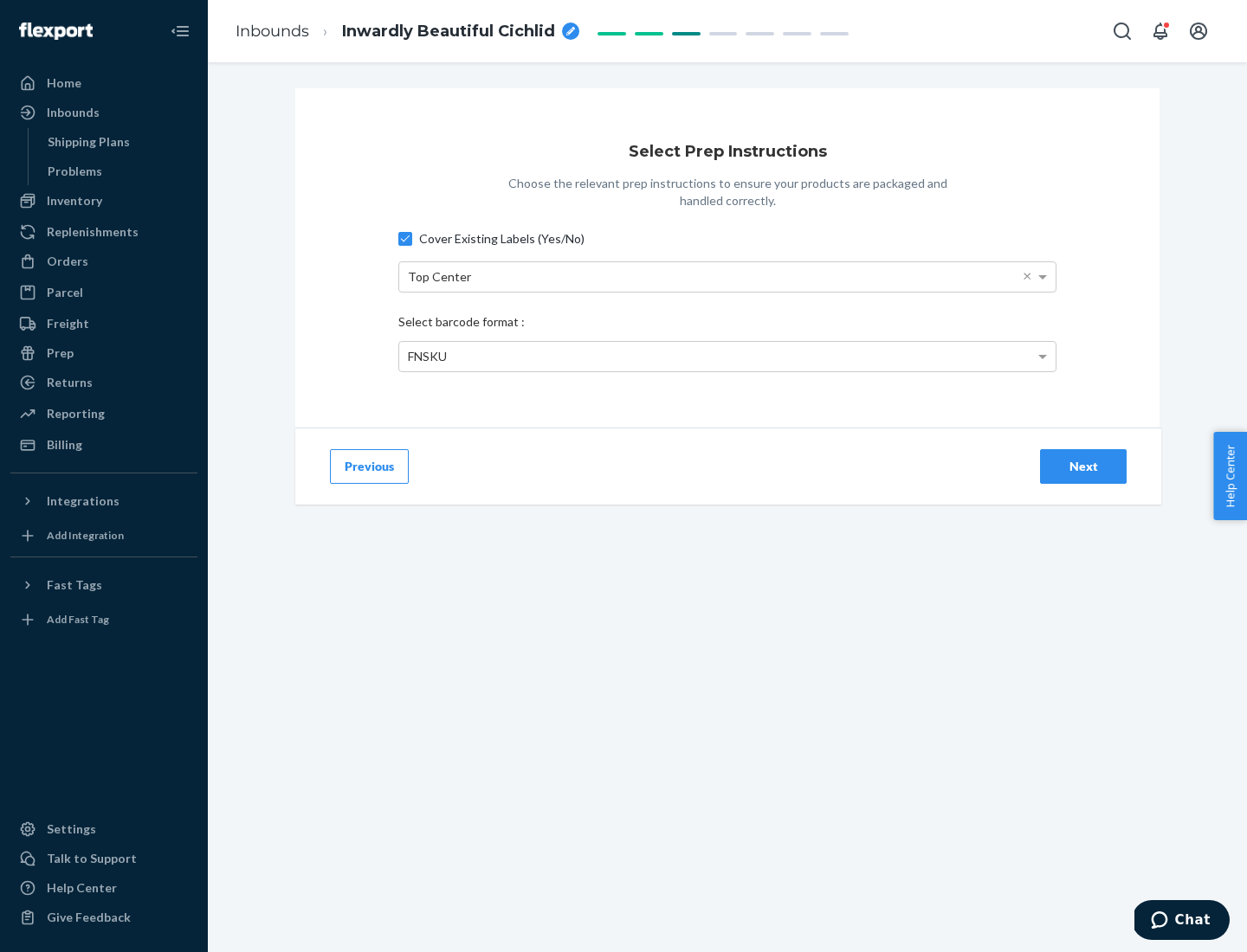
click at [1083, 465] on div "Next" at bounding box center [1083, 466] width 57 height 18
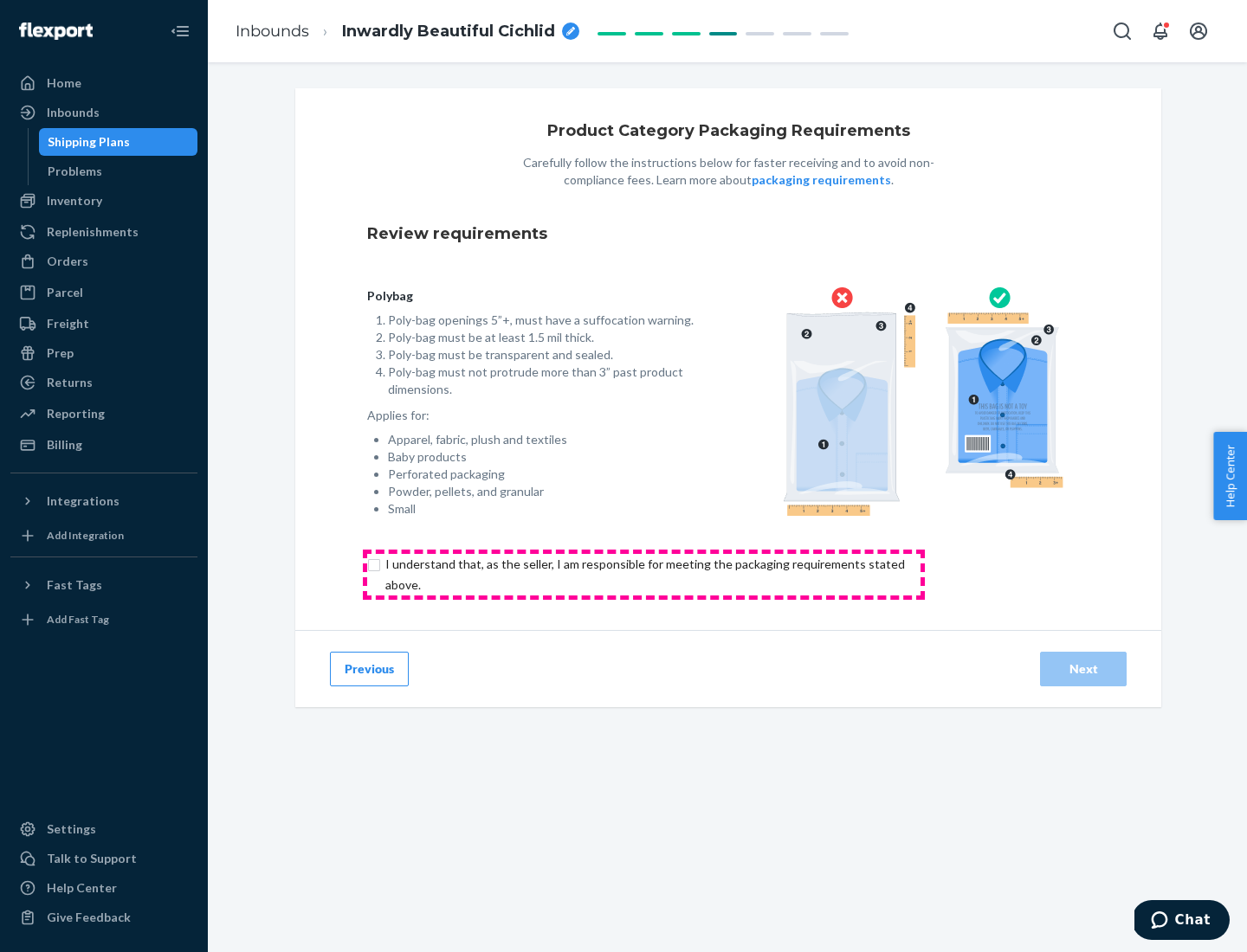
click at [643, 574] on input "checkbox" at bounding box center [654, 574] width 576 height 41
checkbox input "true"
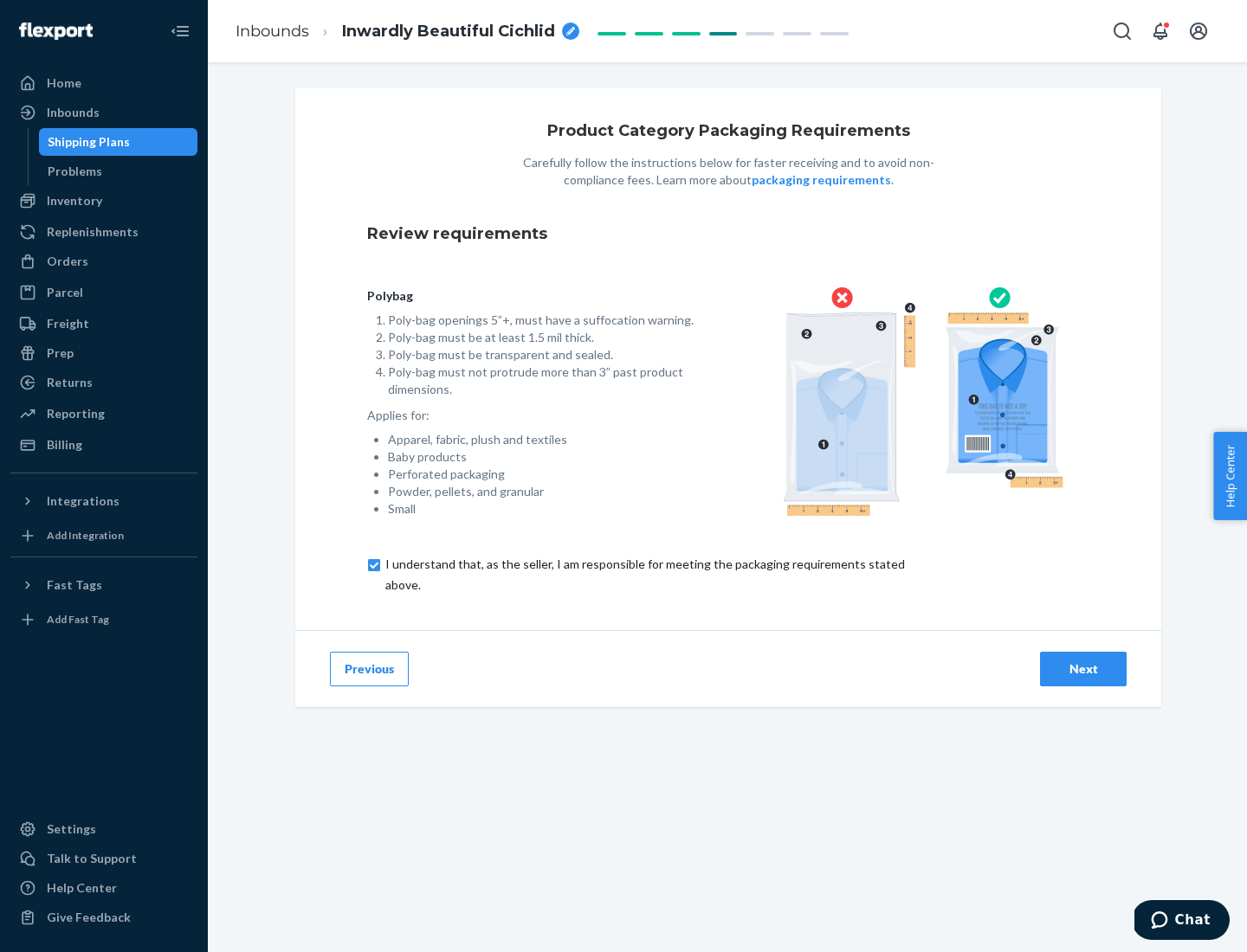
click at [1083, 668] on div "Next" at bounding box center [1083, 669] width 57 height 18
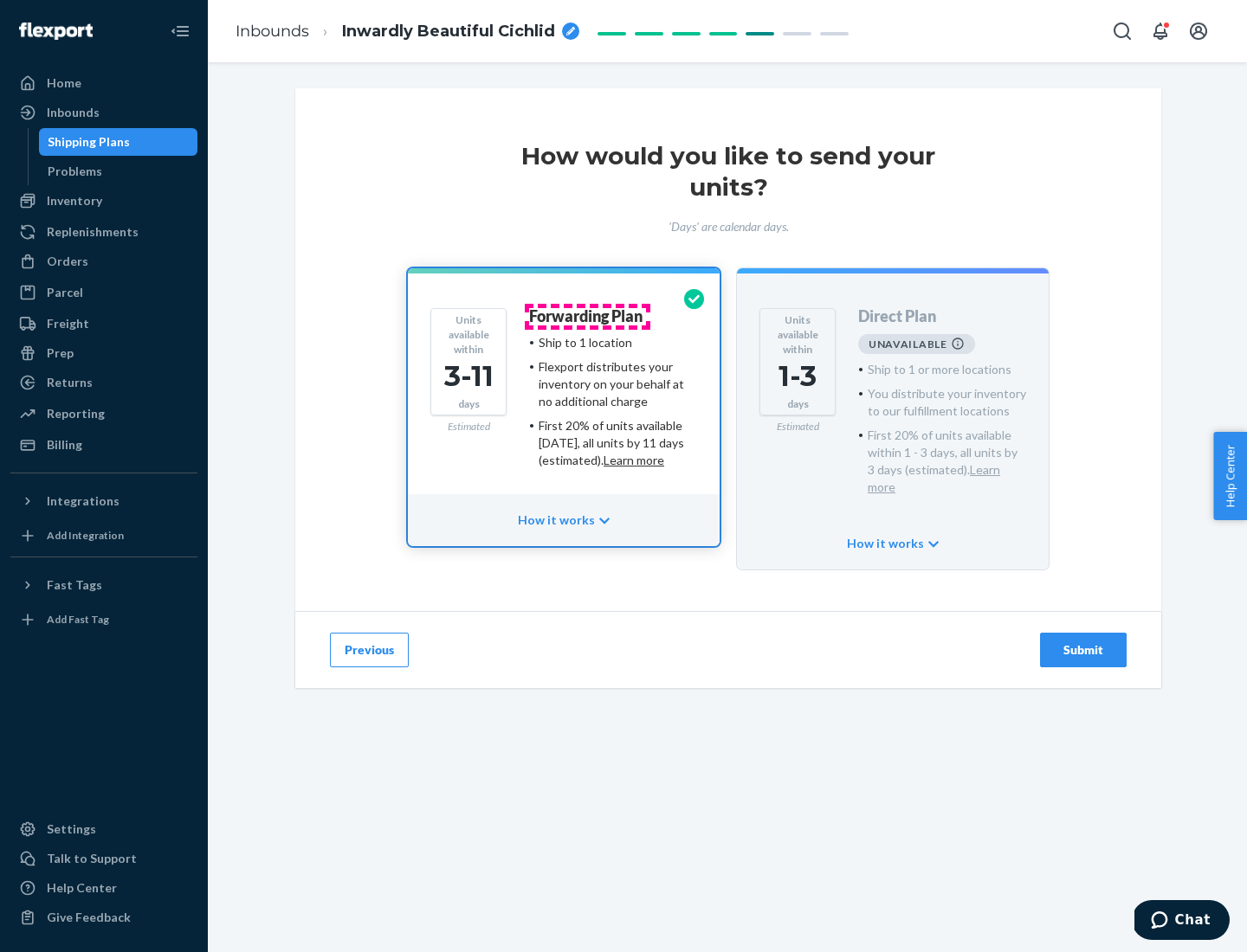
click at [587, 316] on h4 "Forwarding Plan" at bounding box center [586, 317] width 114 height 18
click at [1083, 642] on div "Submit" at bounding box center [1083, 651] width 57 height 18
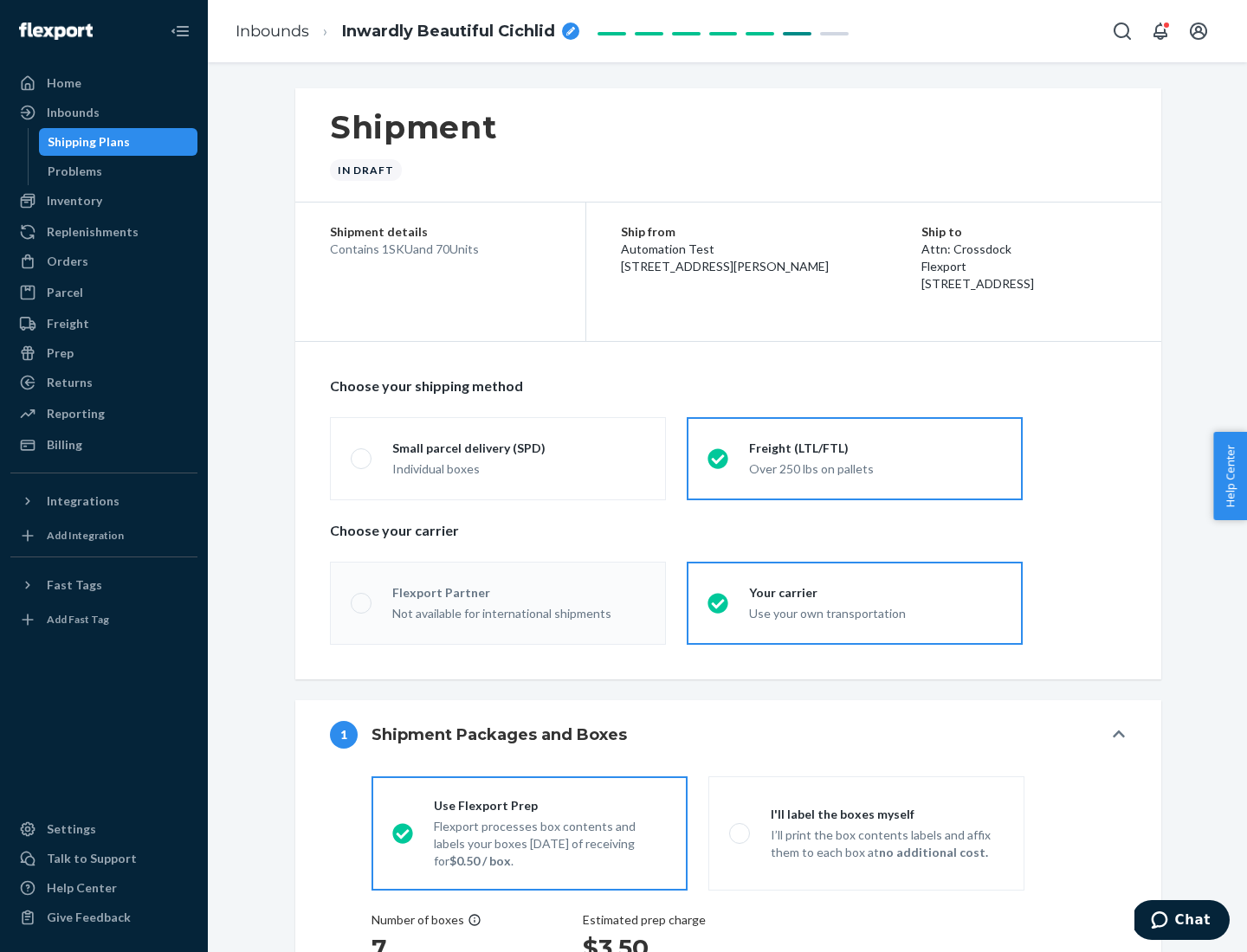
radio input "true"
radio input "false"
radio input "true"
radio input "false"
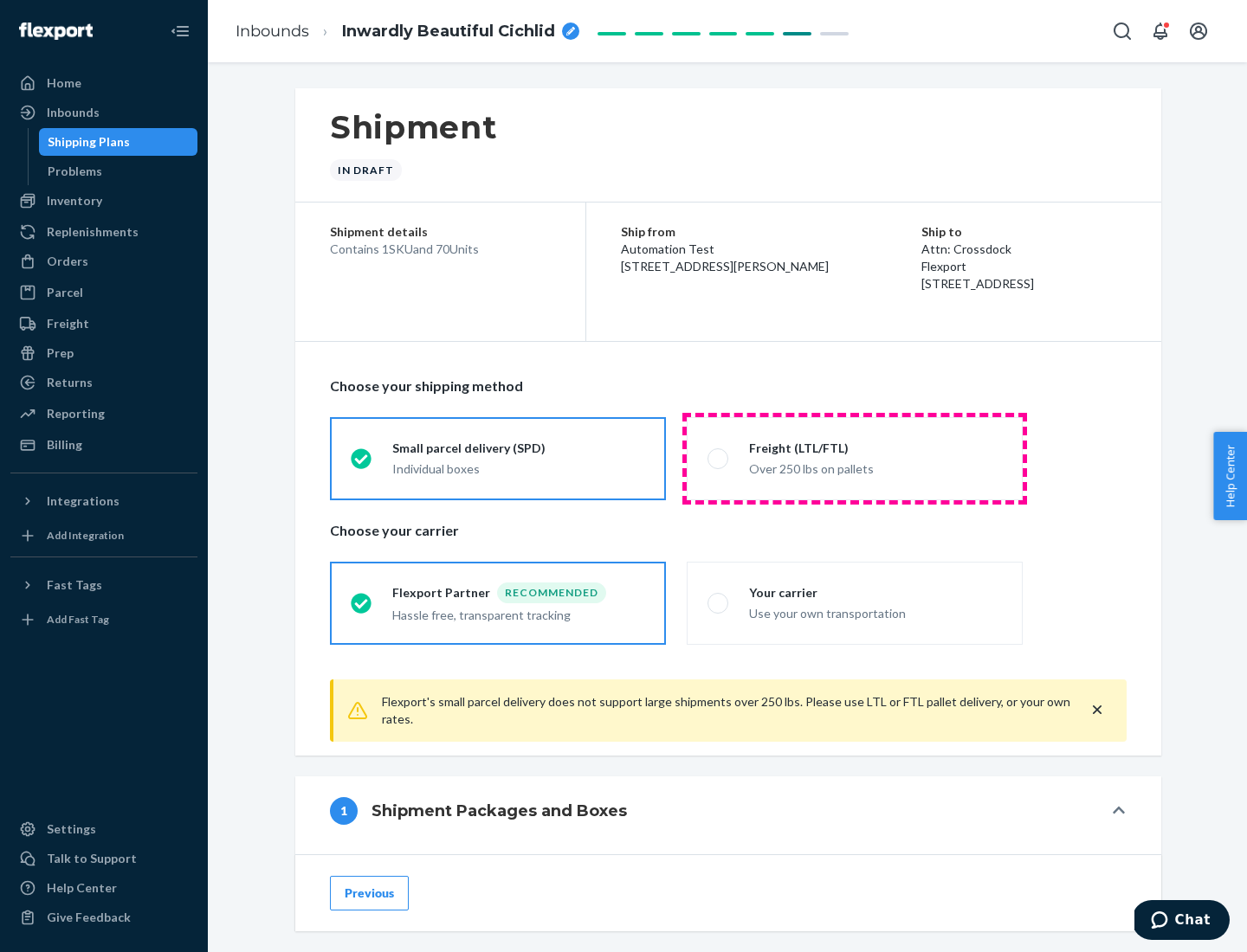
click at [855, 457] on div "Over 250 lbs on pallets" at bounding box center [875, 467] width 253 height 21
click at [719, 457] on input "Freight (LTL/FTL) Over 250 lbs on pallets" at bounding box center [713, 457] width 11 height 11
radio input "true"
radio input "false"
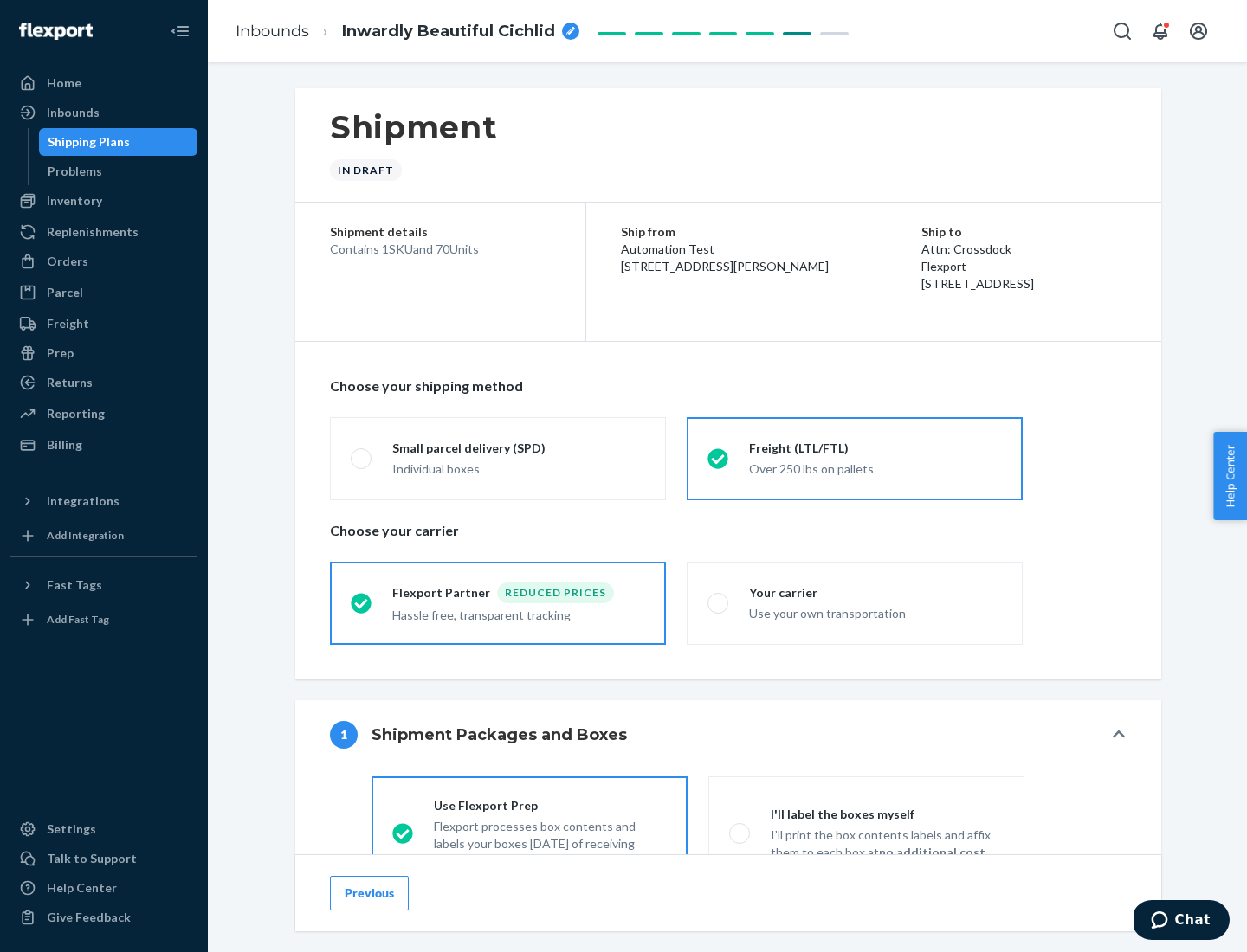
scroll to position [96, 0]
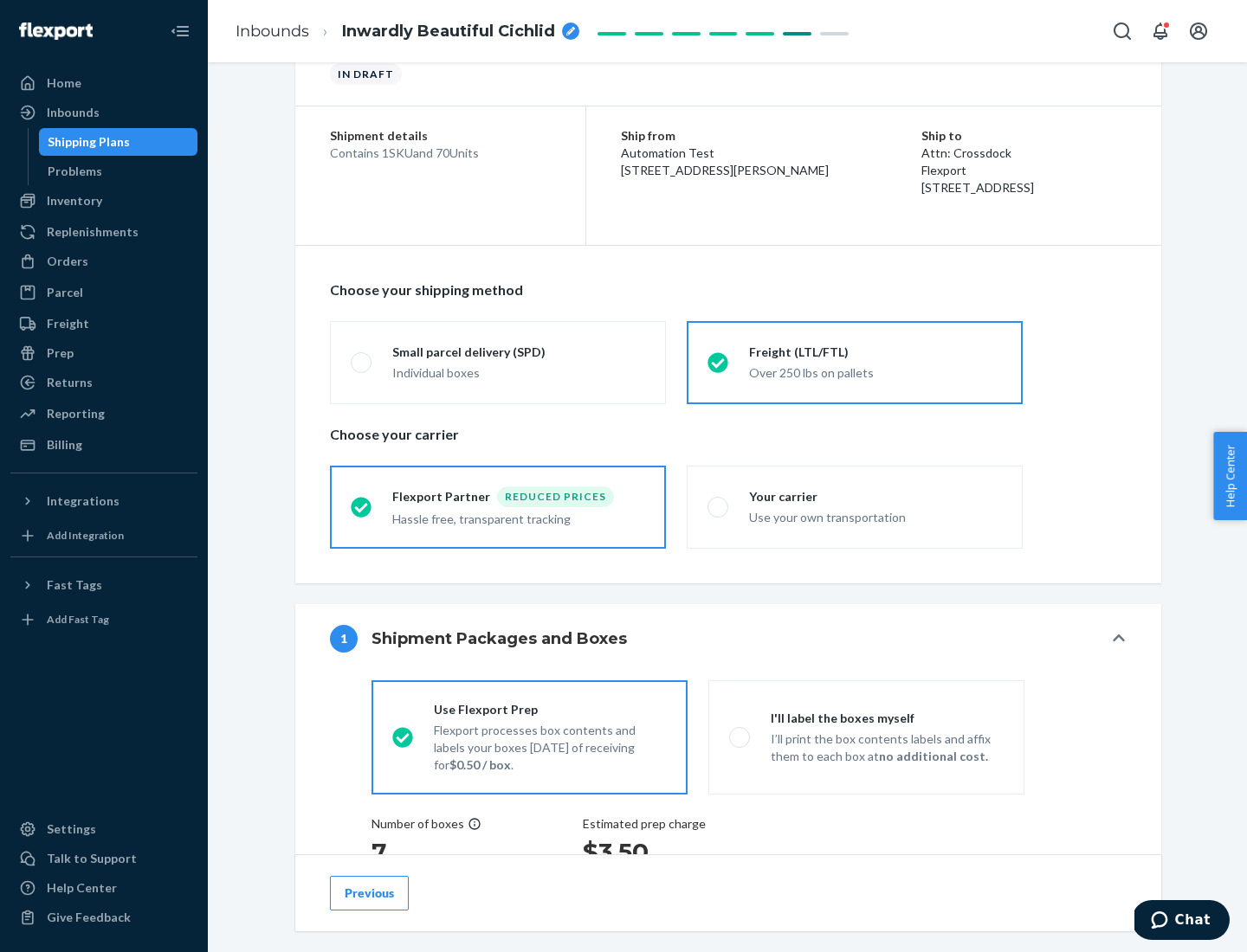
click at [498, 507] on div "Hassle free, transparent tracking" at bounding box center [519, 517] width 253 height 21
click at [362, 506] on input "Flexport Partner Reduced prices Hassle free, transparent tracking" at bounding box center [356, 506] width 11 height 11
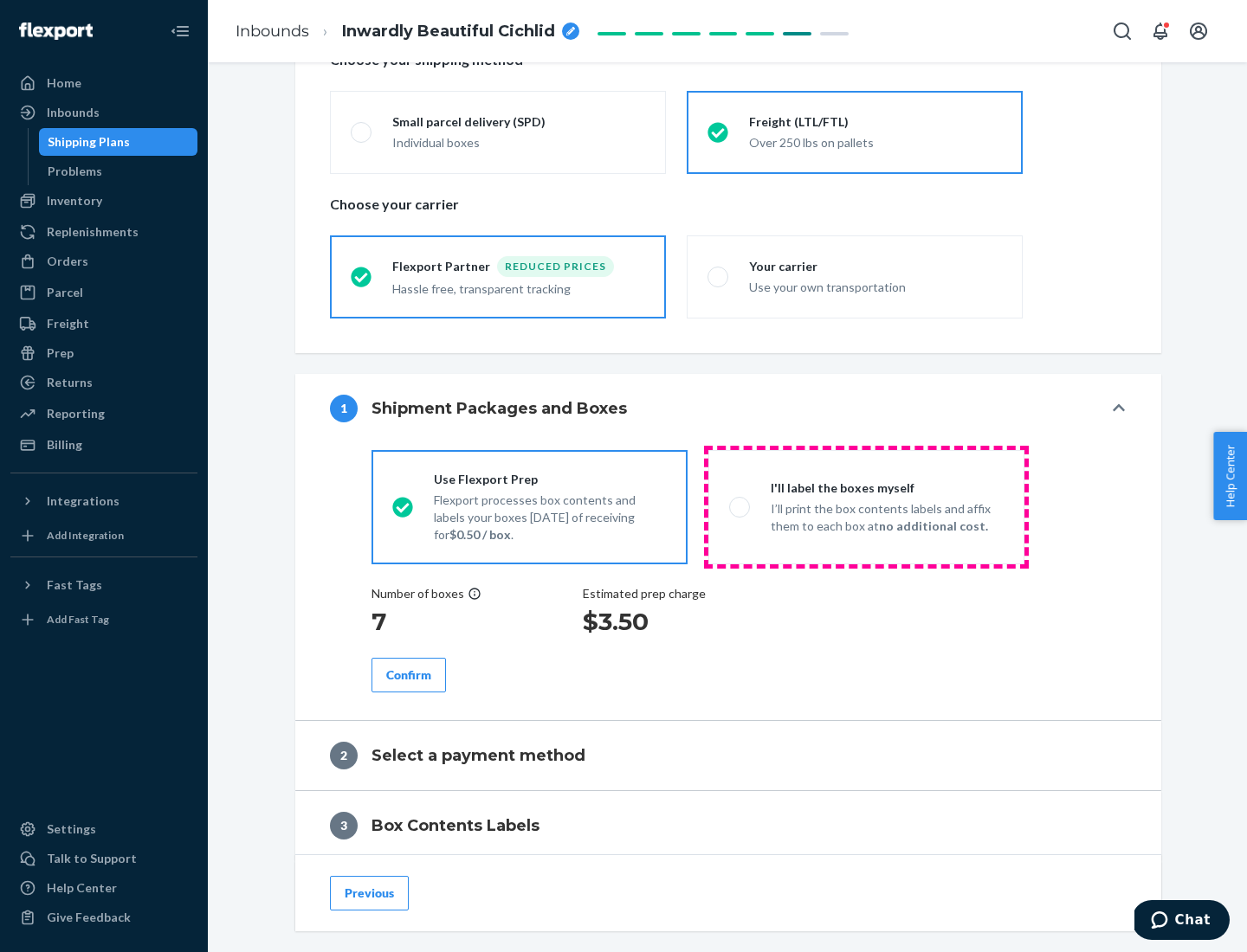
click at [866, 506] on p "I’ll print the box contents labels and affix them to each box at no additional …" at bounding box center [887, 517] width 233 height 34
click at [740, 506] on input "I'll label the boxes myself I’ll print the box contents labels and affix them t…" at bounding box center [735, 506] width 11 height 11
radio input "true"
radio input "false"
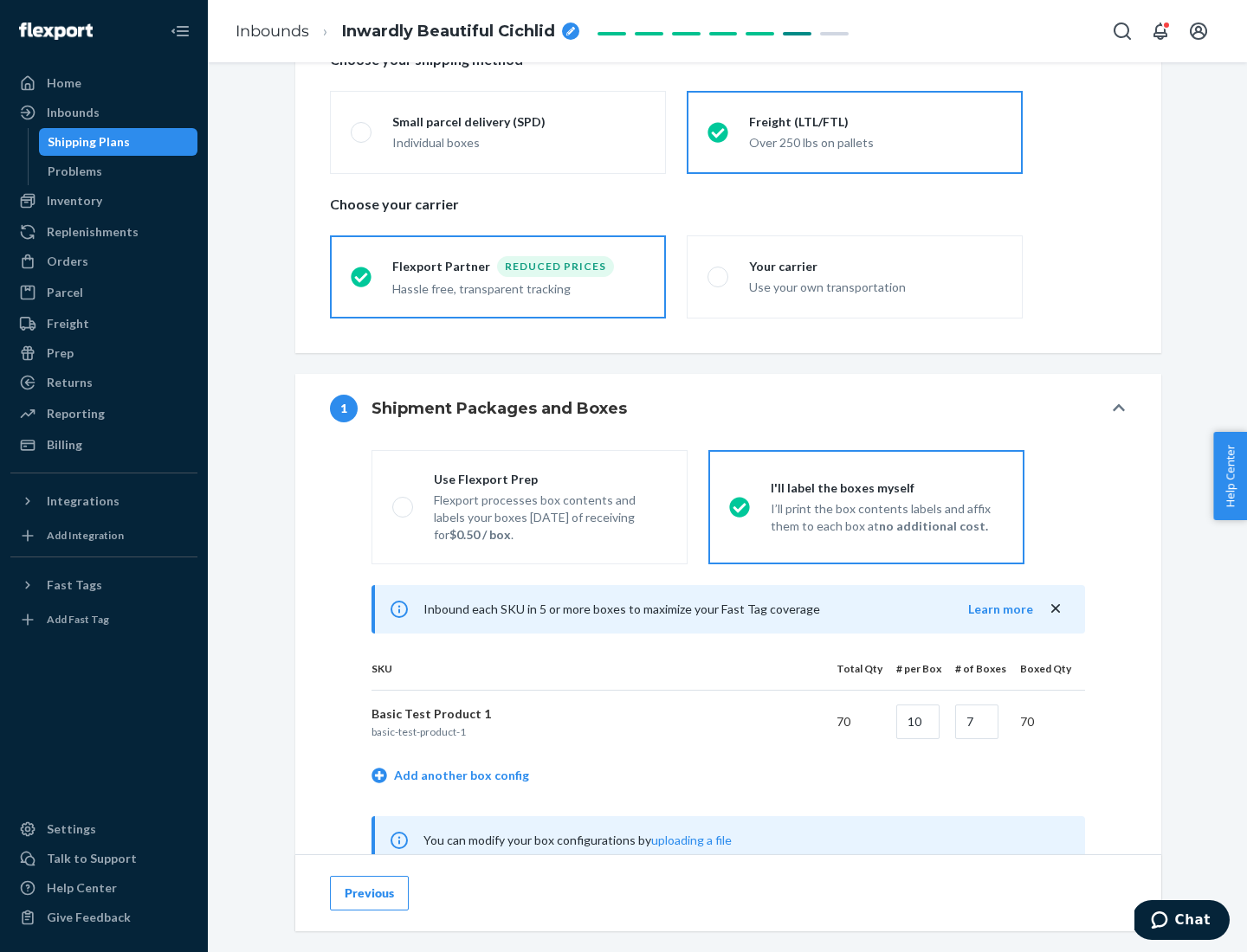
scroll to position [541, 0]
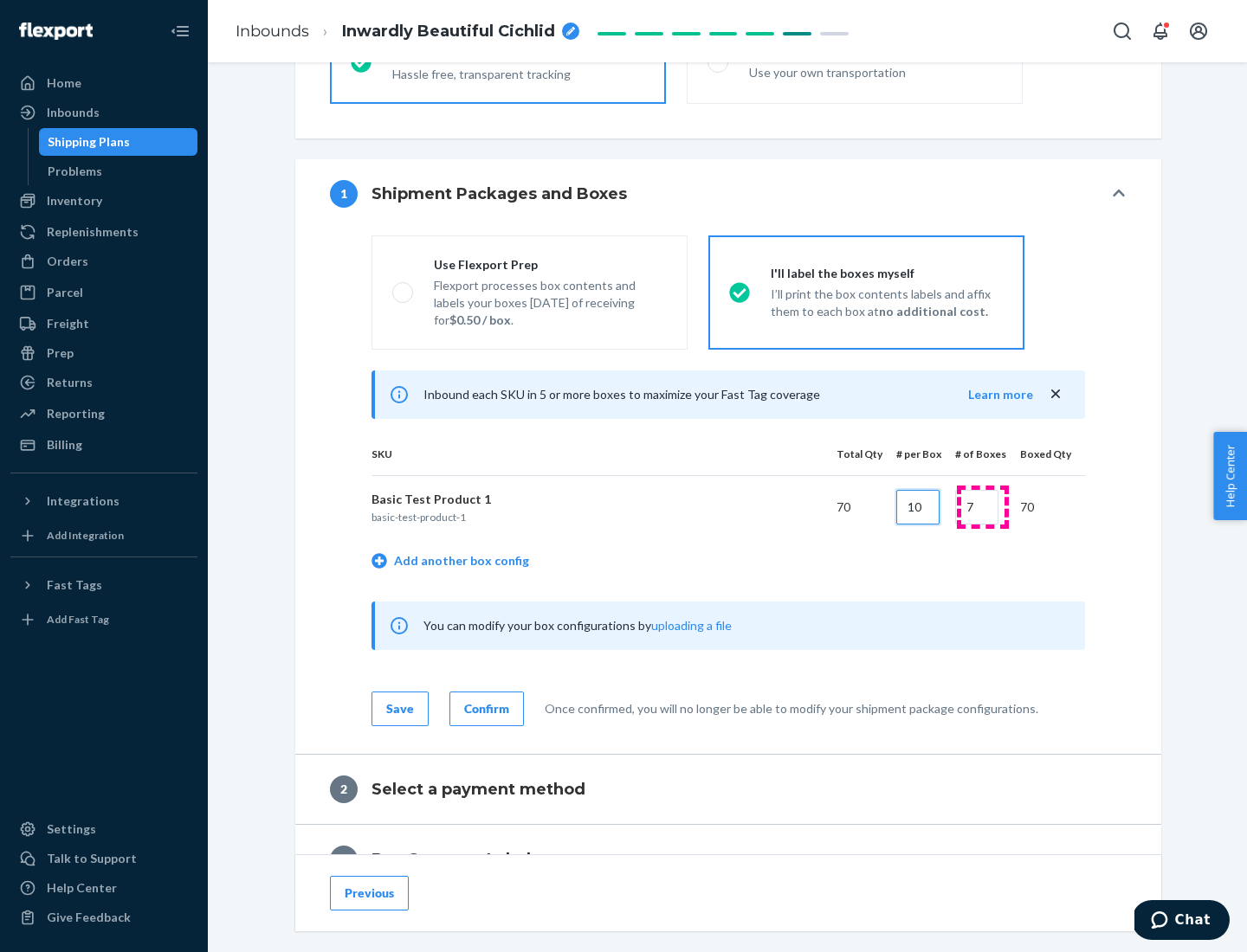
type input "10"
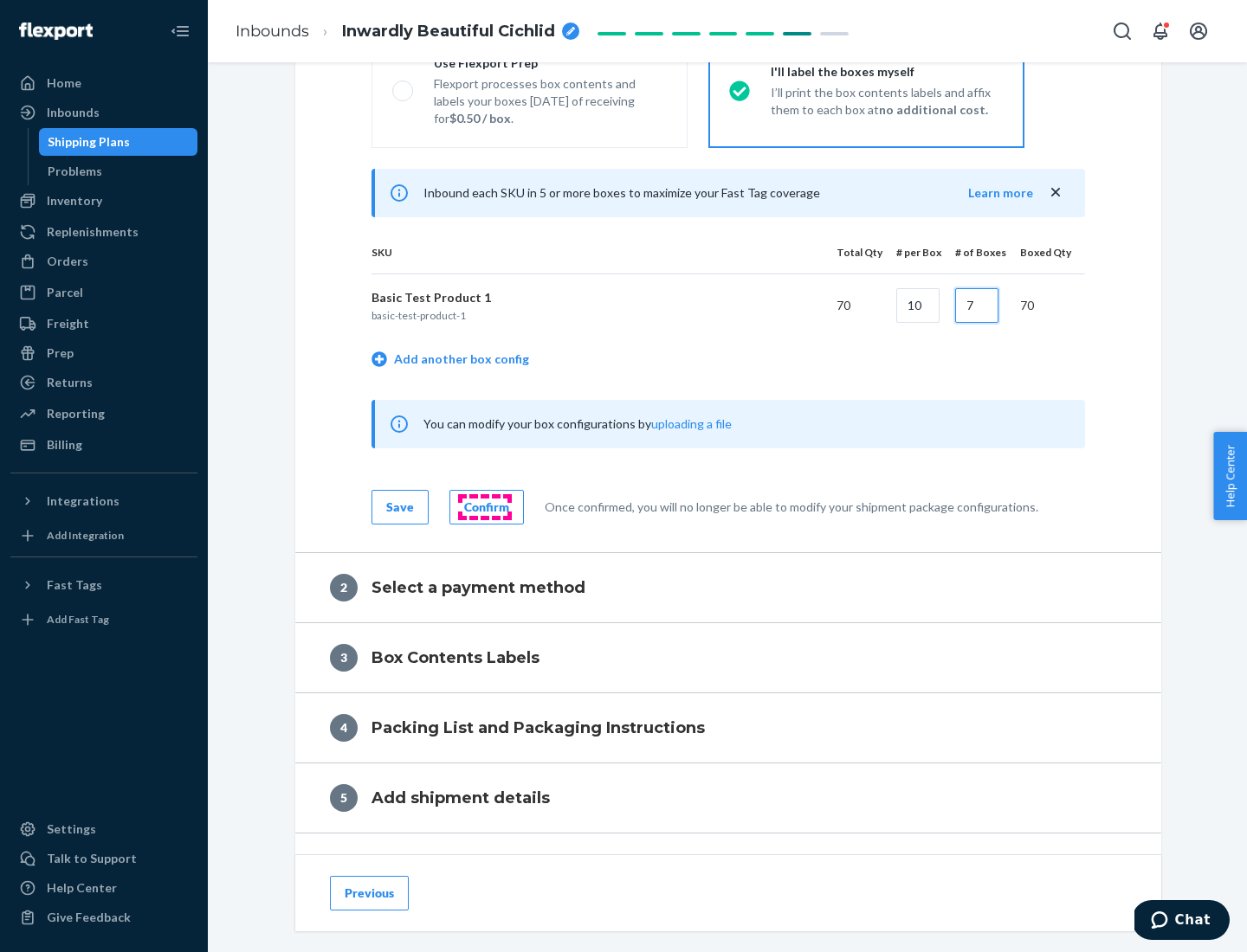
type input "7"
click at [484, 506] on div "Confirm" at bounding box center [486, 508] width 45 height 18
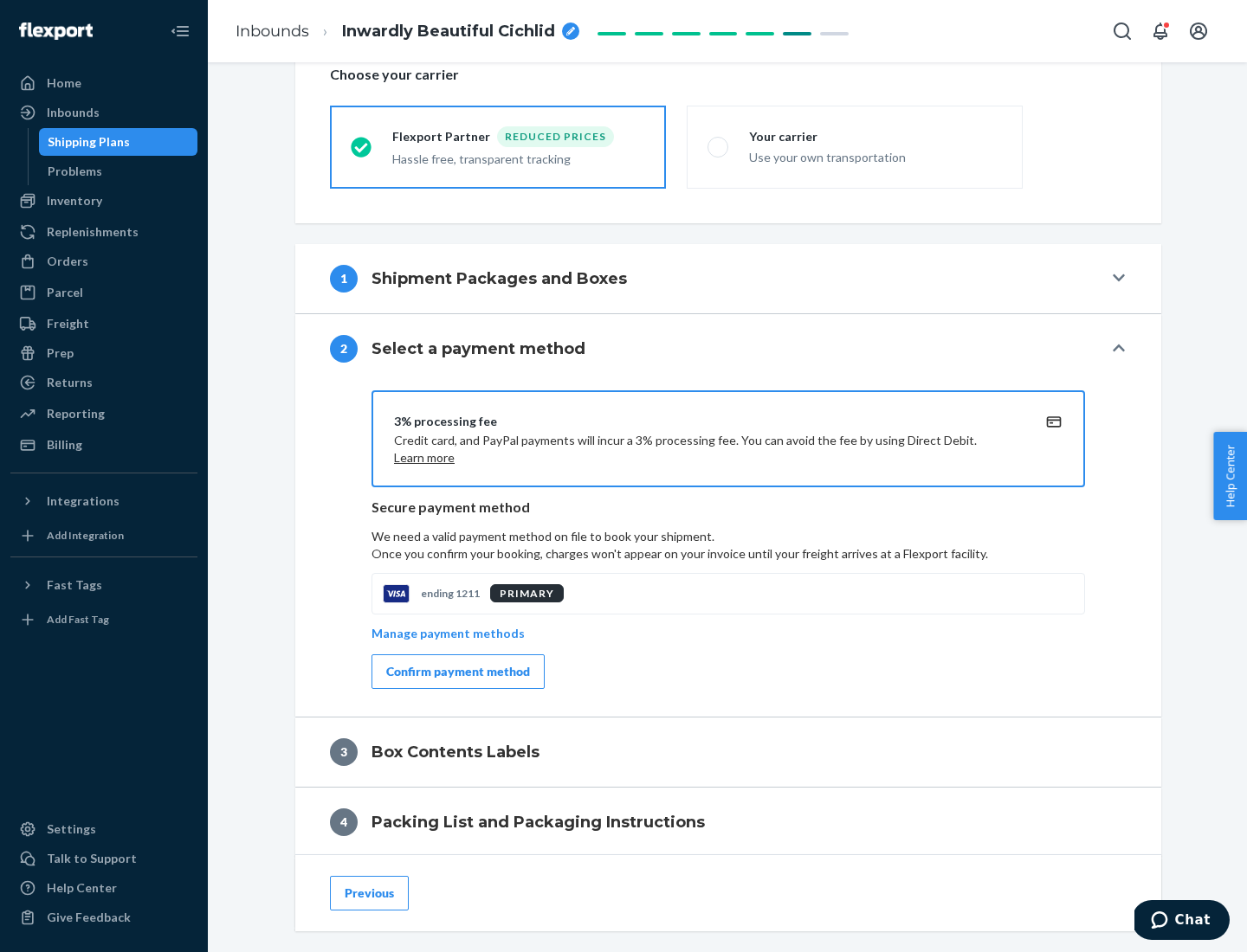
scroll to position [621, 0]
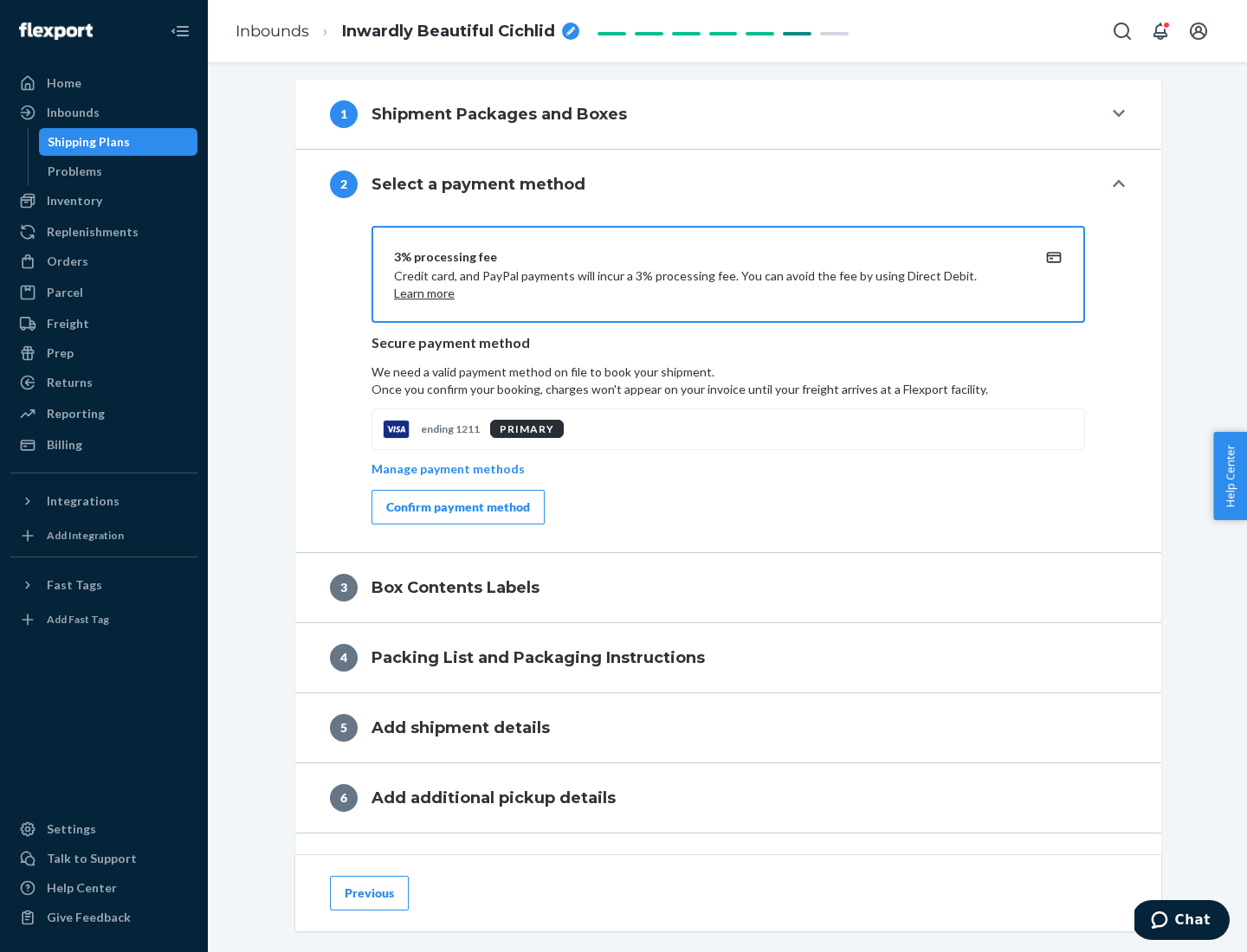
click at [456, 507] on div "Confirm payment method" at bounding box center [458, 508] width 144 height 18
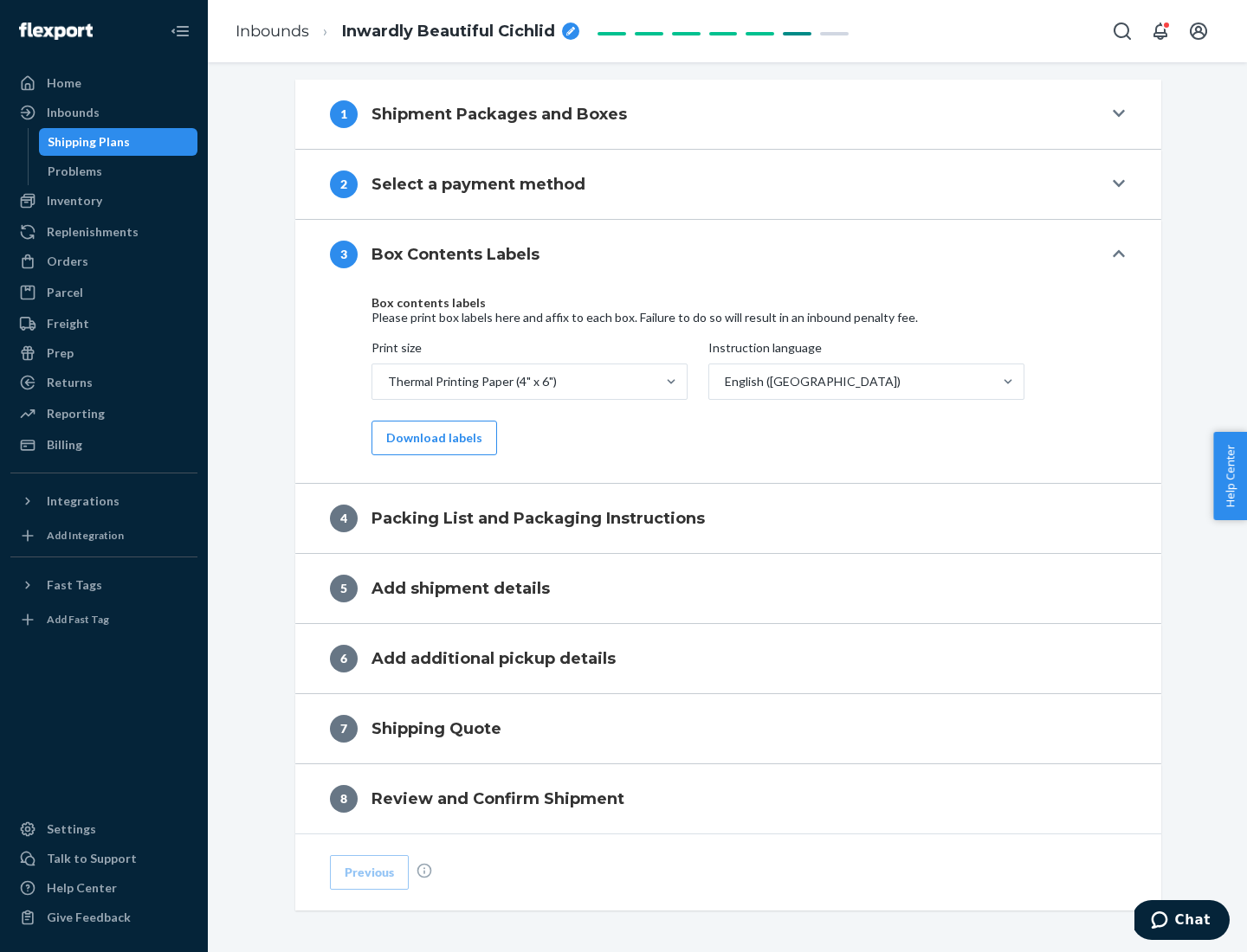
scroll to position [551, 0]
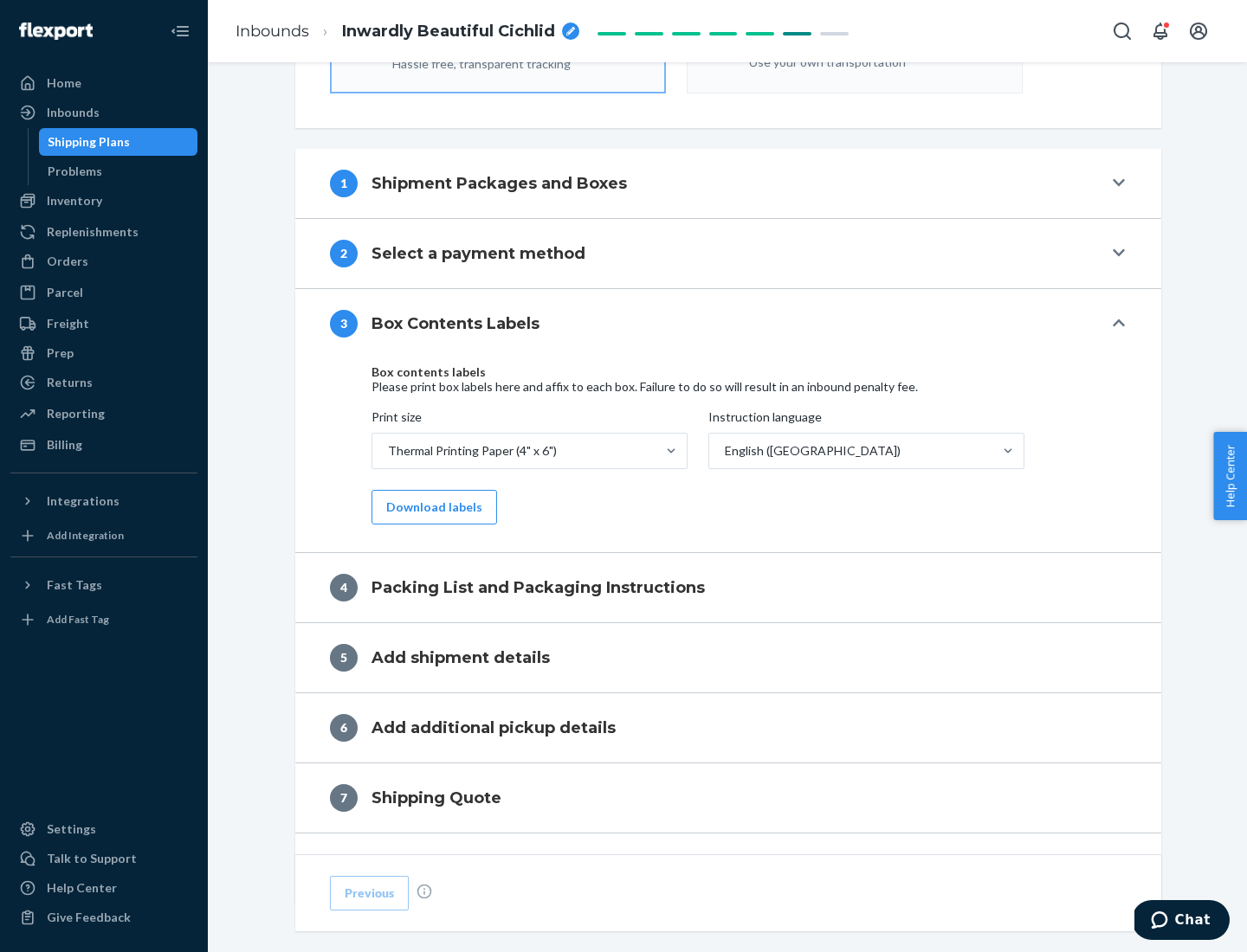
click at [430, 507] on button "Download labels" at bounding box center [434, 507] width 125 height 34
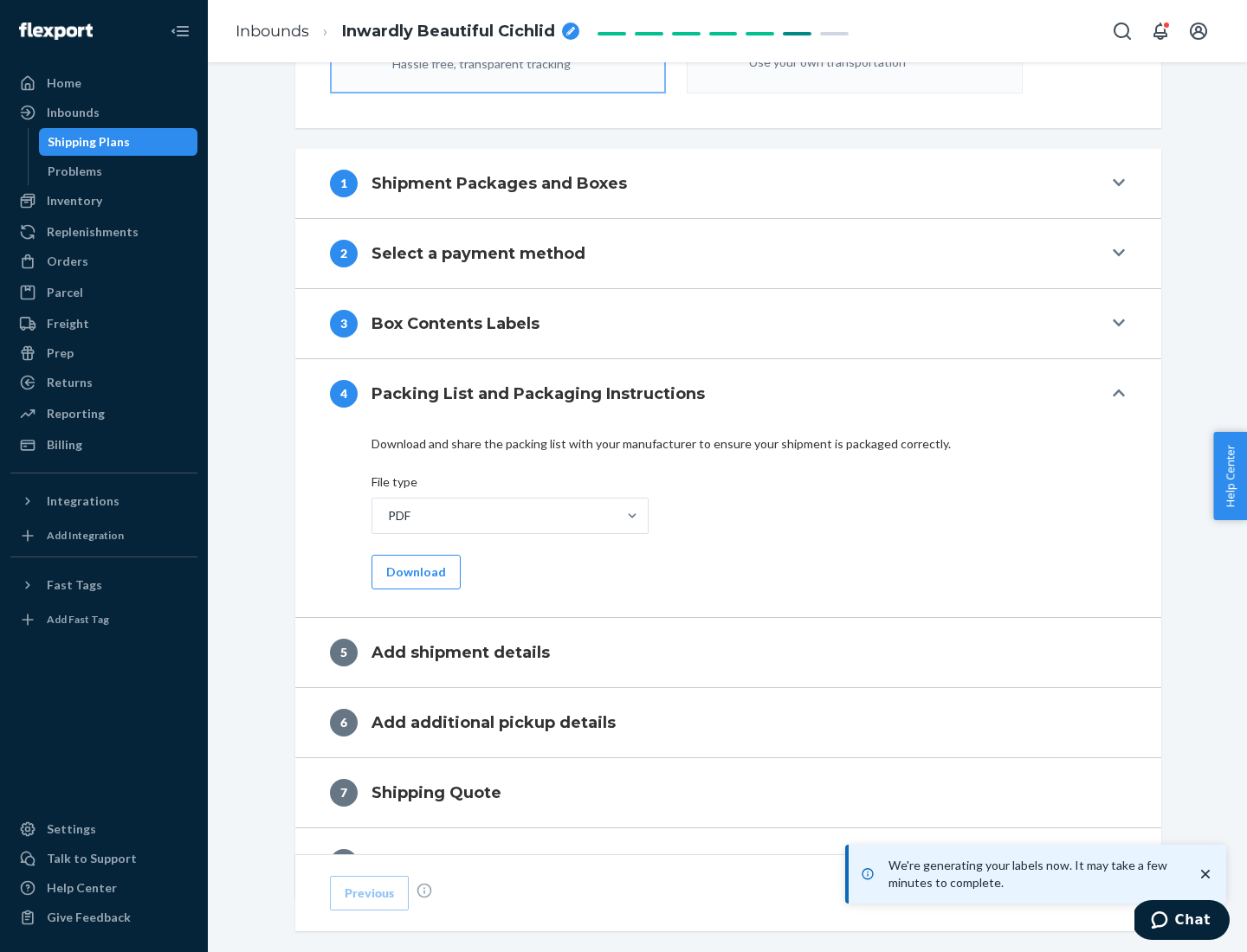
scroll to position [616, 0]
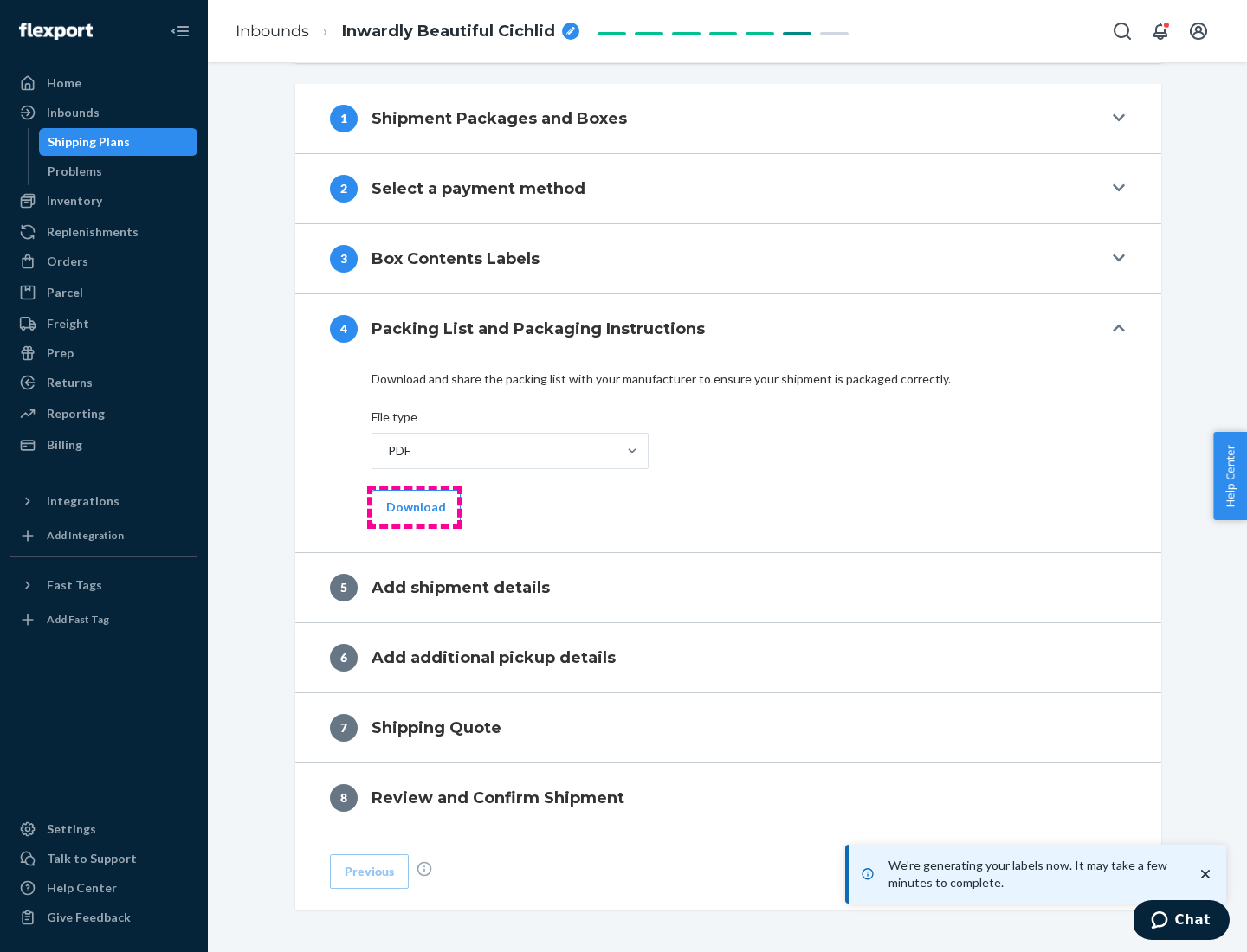
click at [414, 506] on button "Download" at bounding box center [415, 507] width 89 height 34
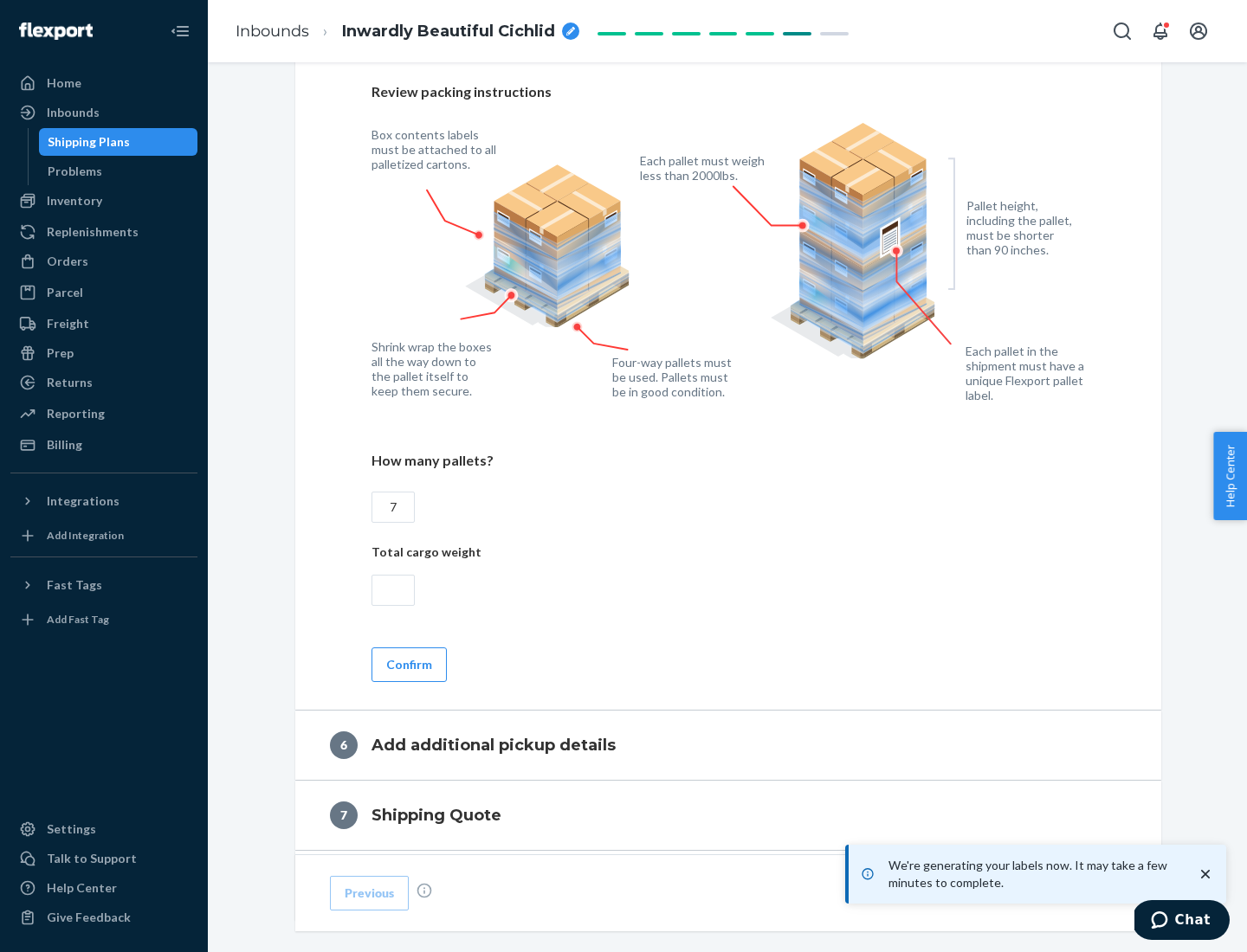
scroll to position [1194, 0]
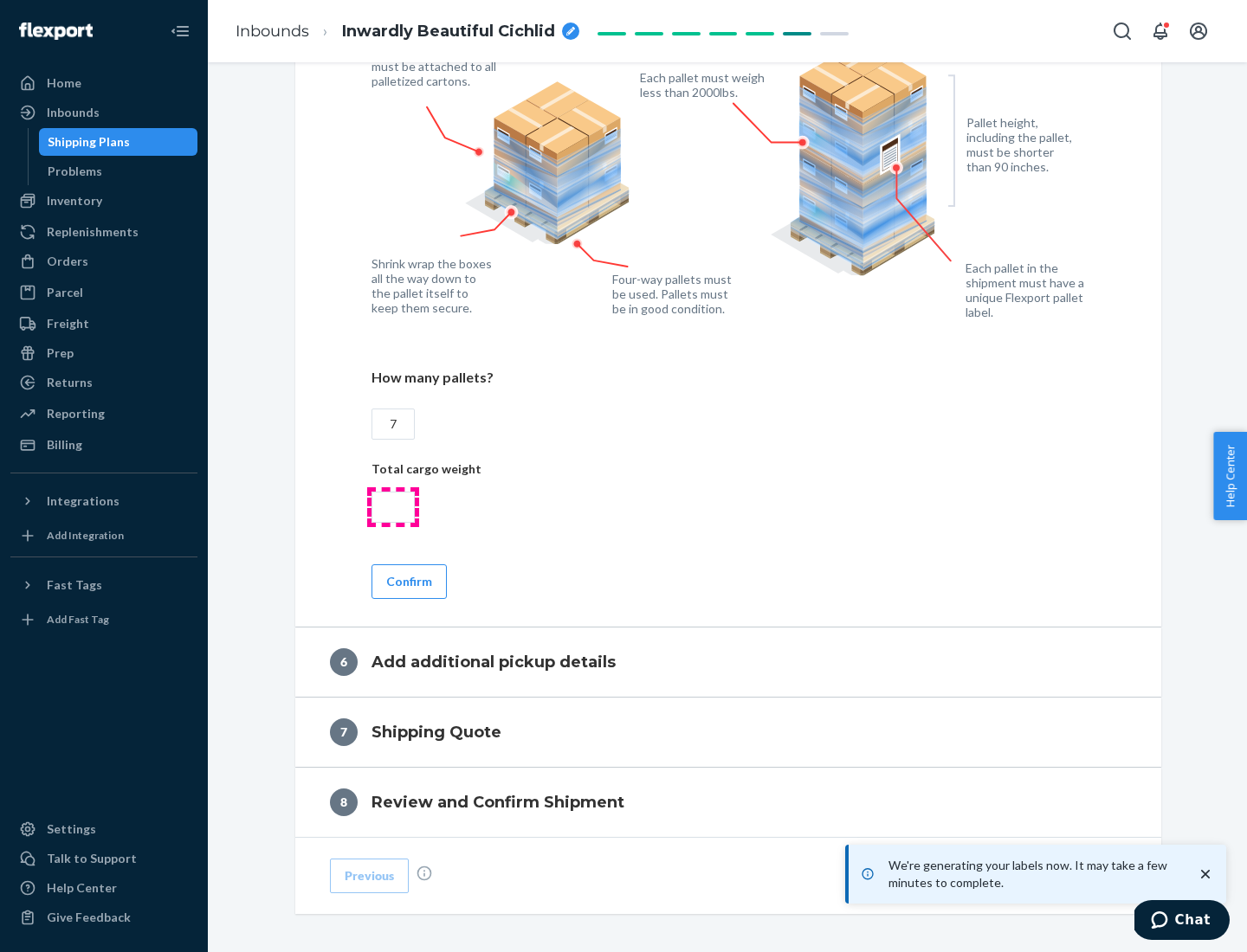
type input "7"
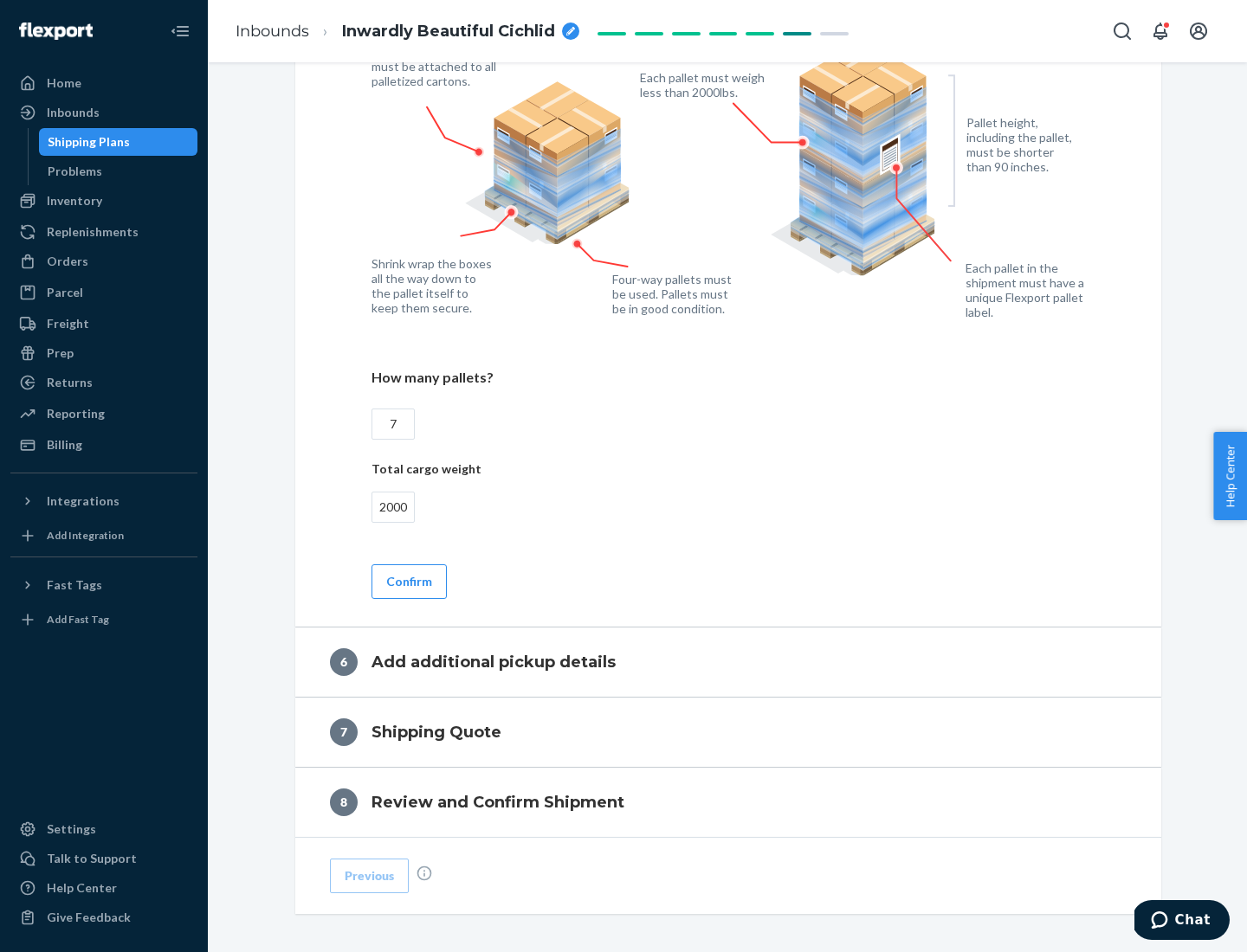
scroll to position [1268, 0]
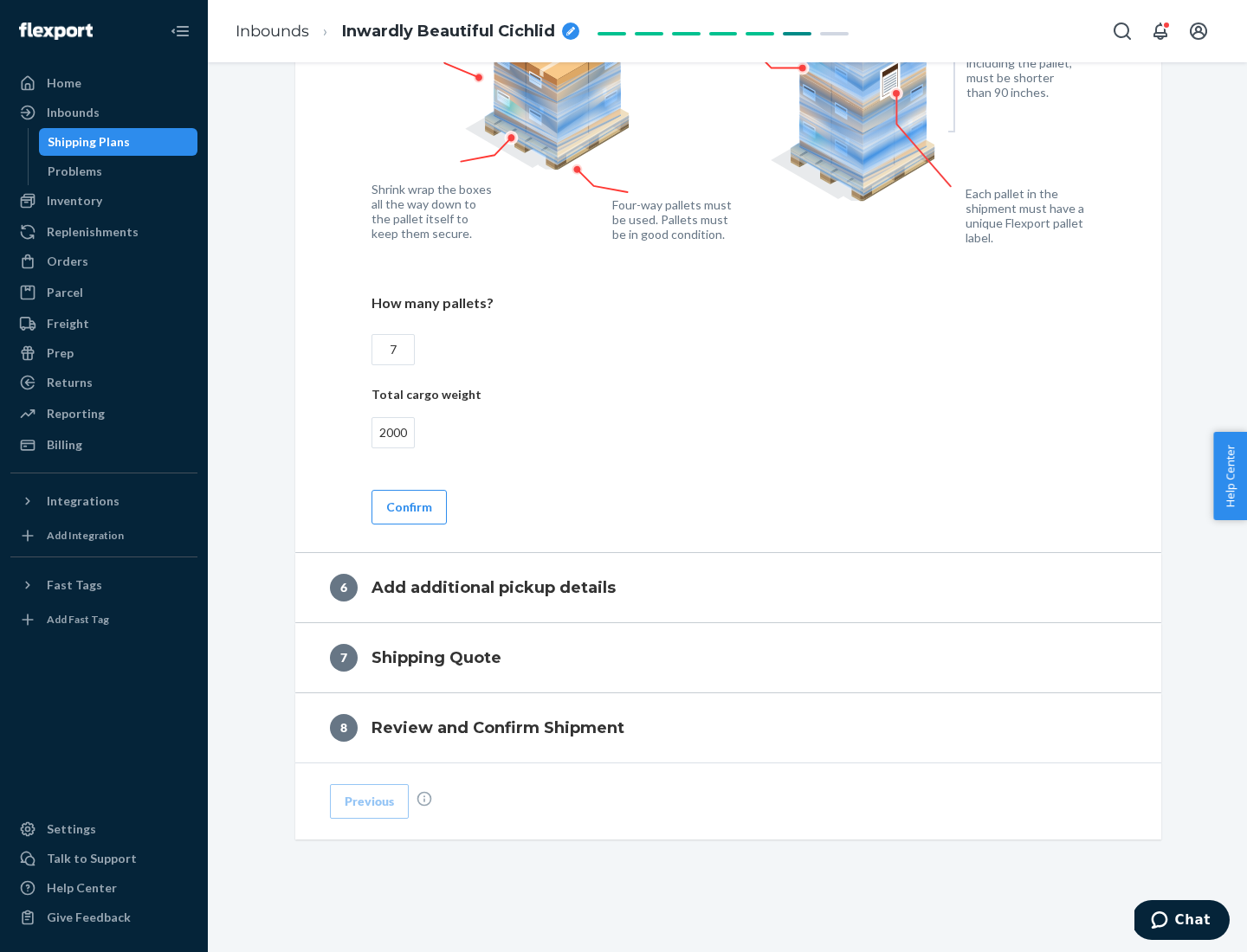
type input "2000"
click at [407, 506] on button "Confirm" at bounding box center [408, 507] width 75 height 34
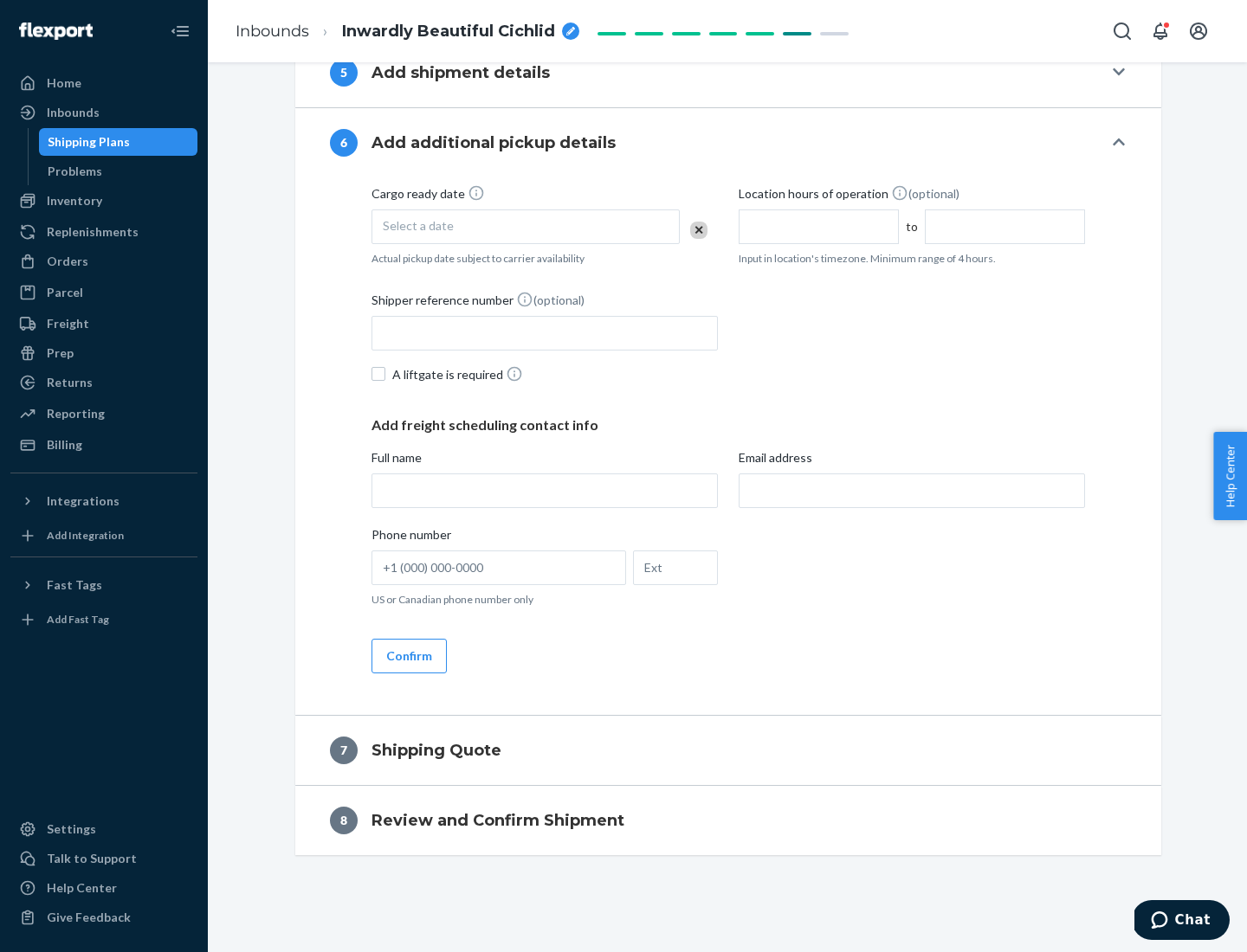
scroll to position [662, 0]
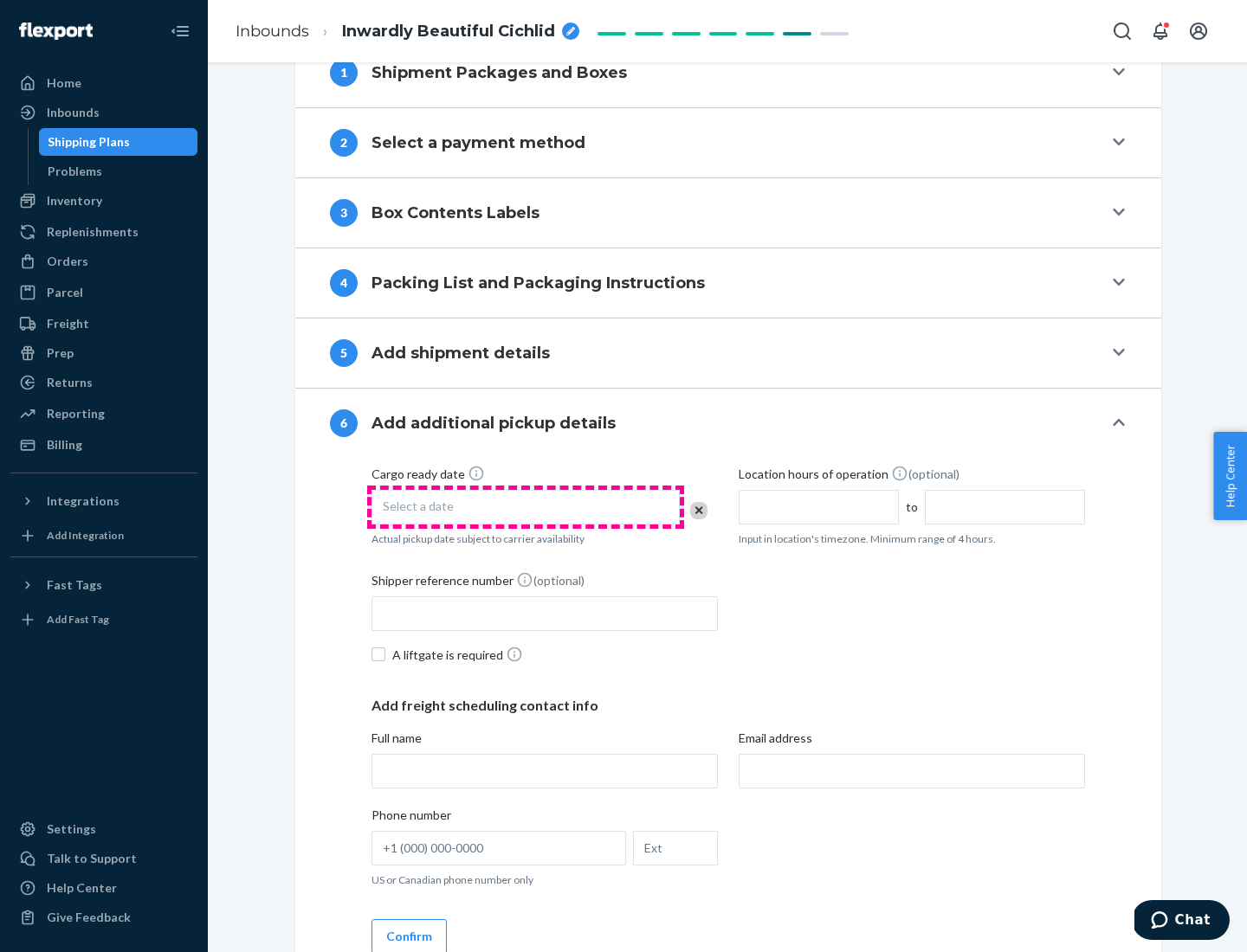
click at [526, 506] on div "Select a date" at bounding box center [526, 507] width 309 height 34
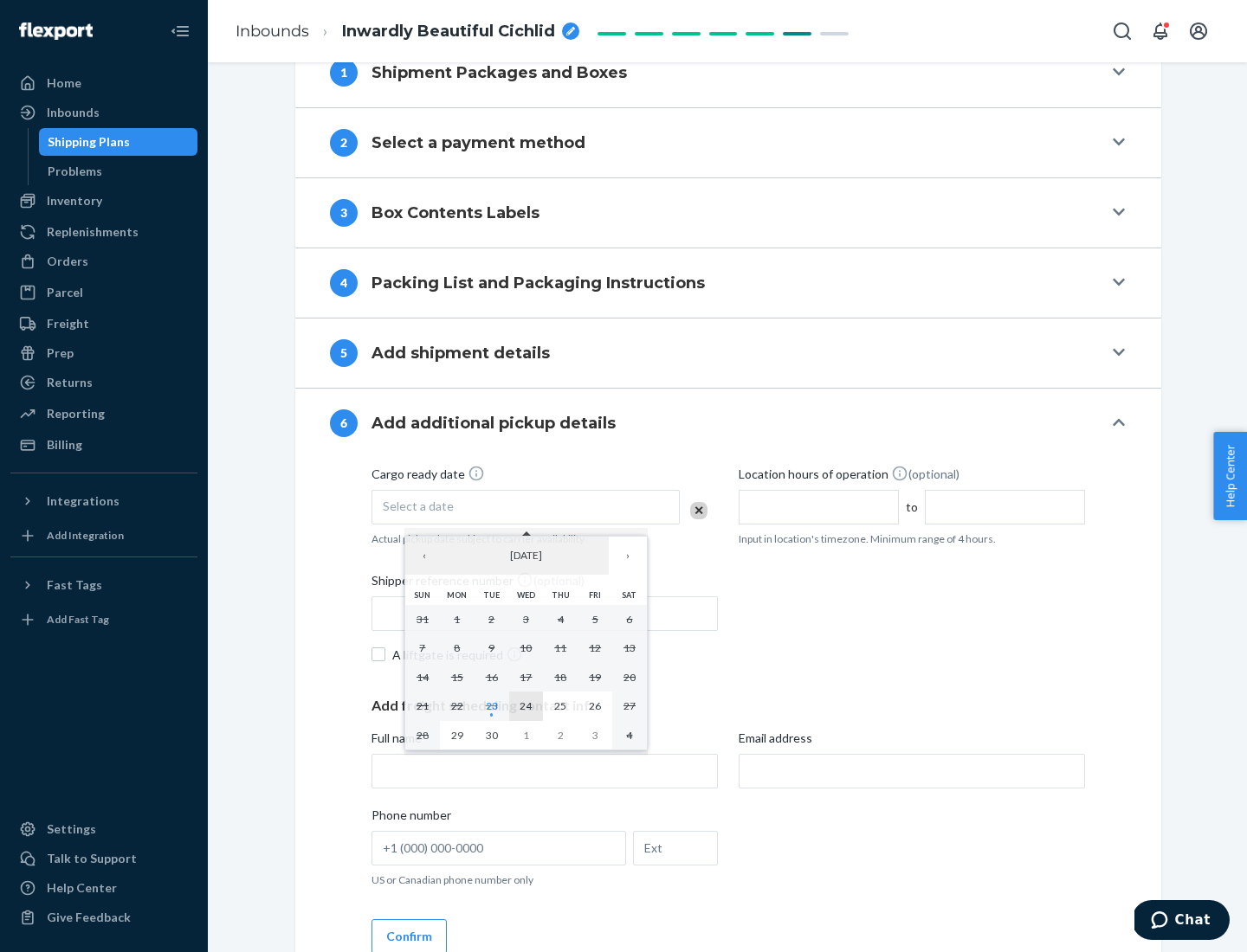
click at [526, 705] on abbr "24" at bounding box center [526, 705] width 12 height 13
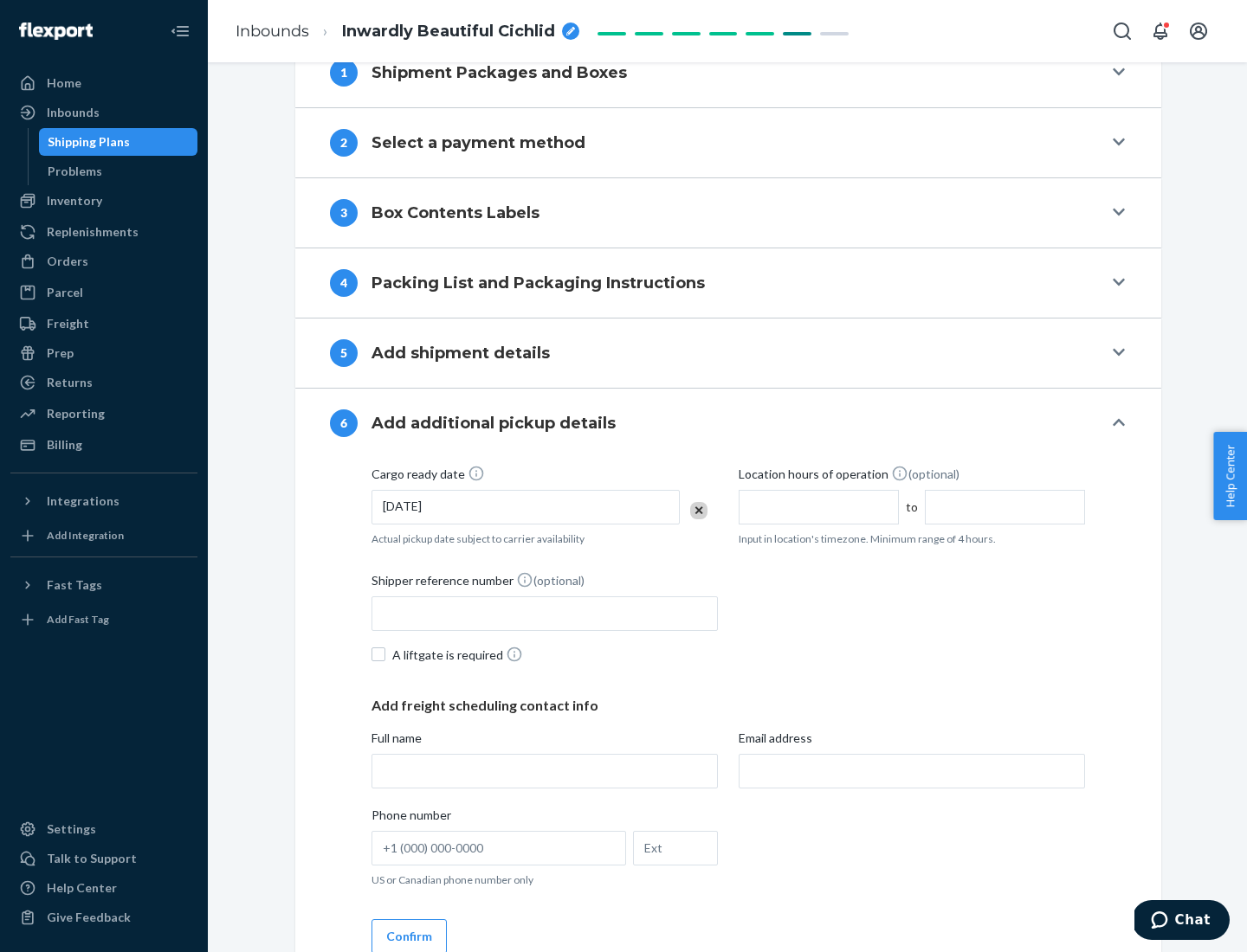
scroll to position [926, 0]
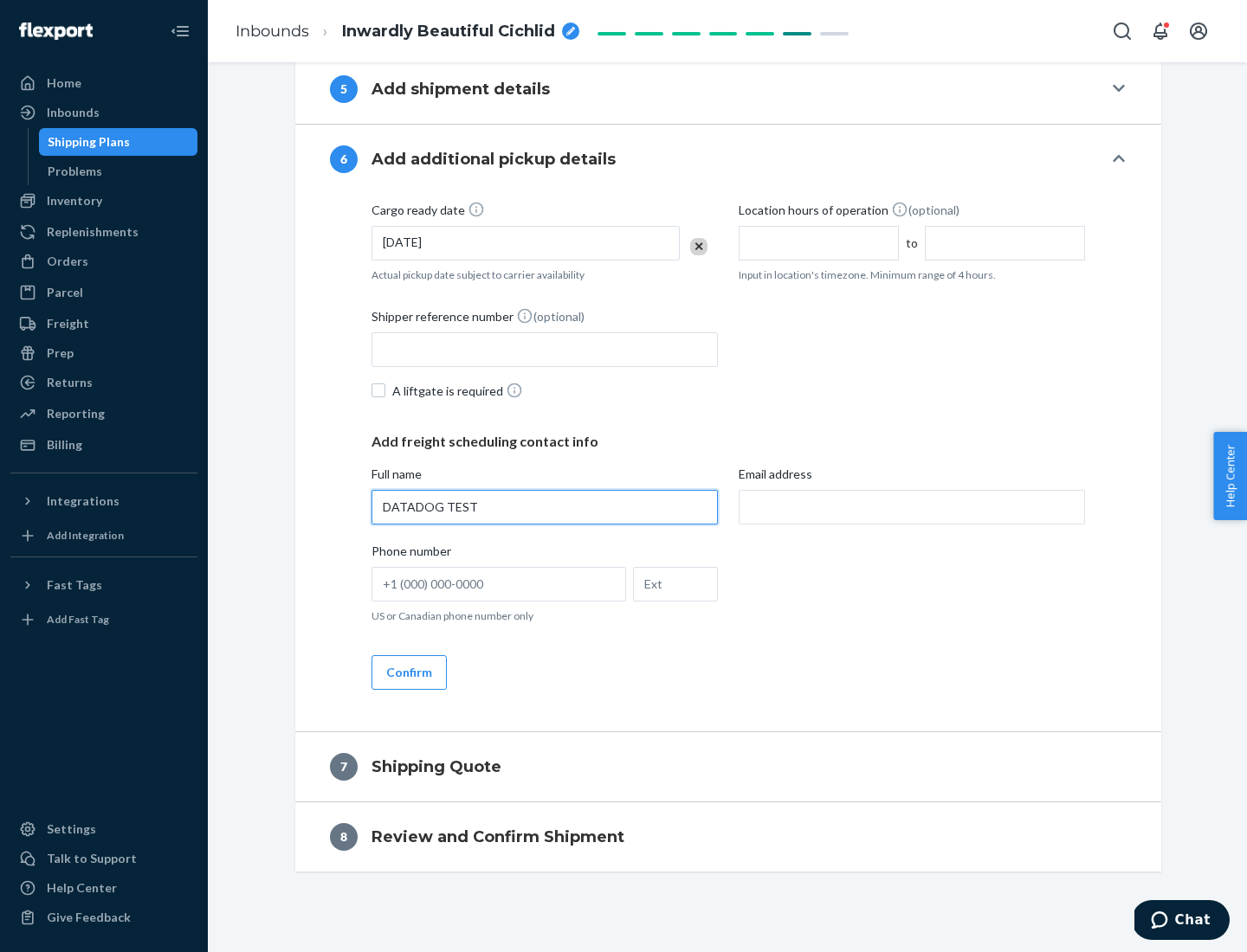
type input "DATADOG TEST"
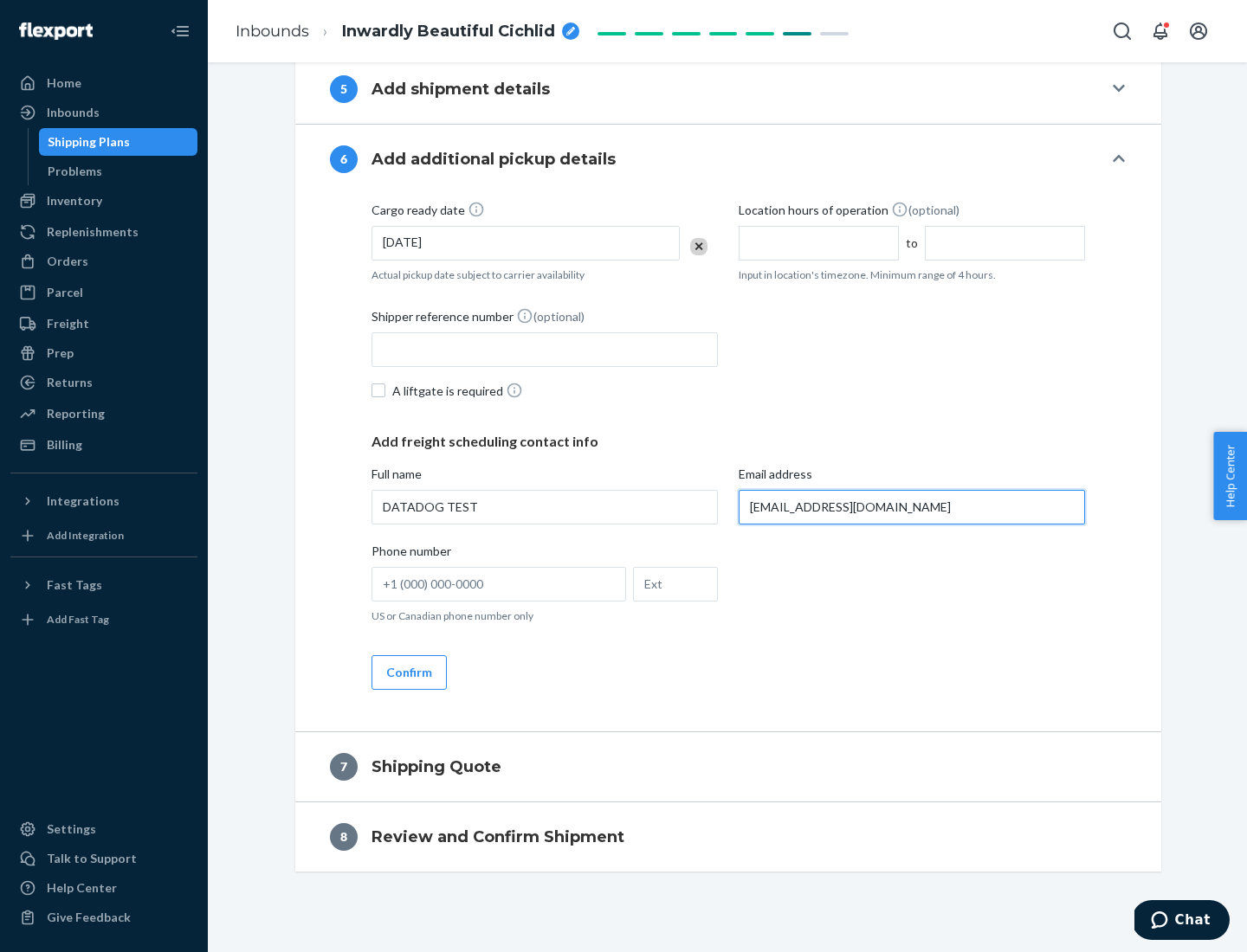
scroll to position [942, 0]
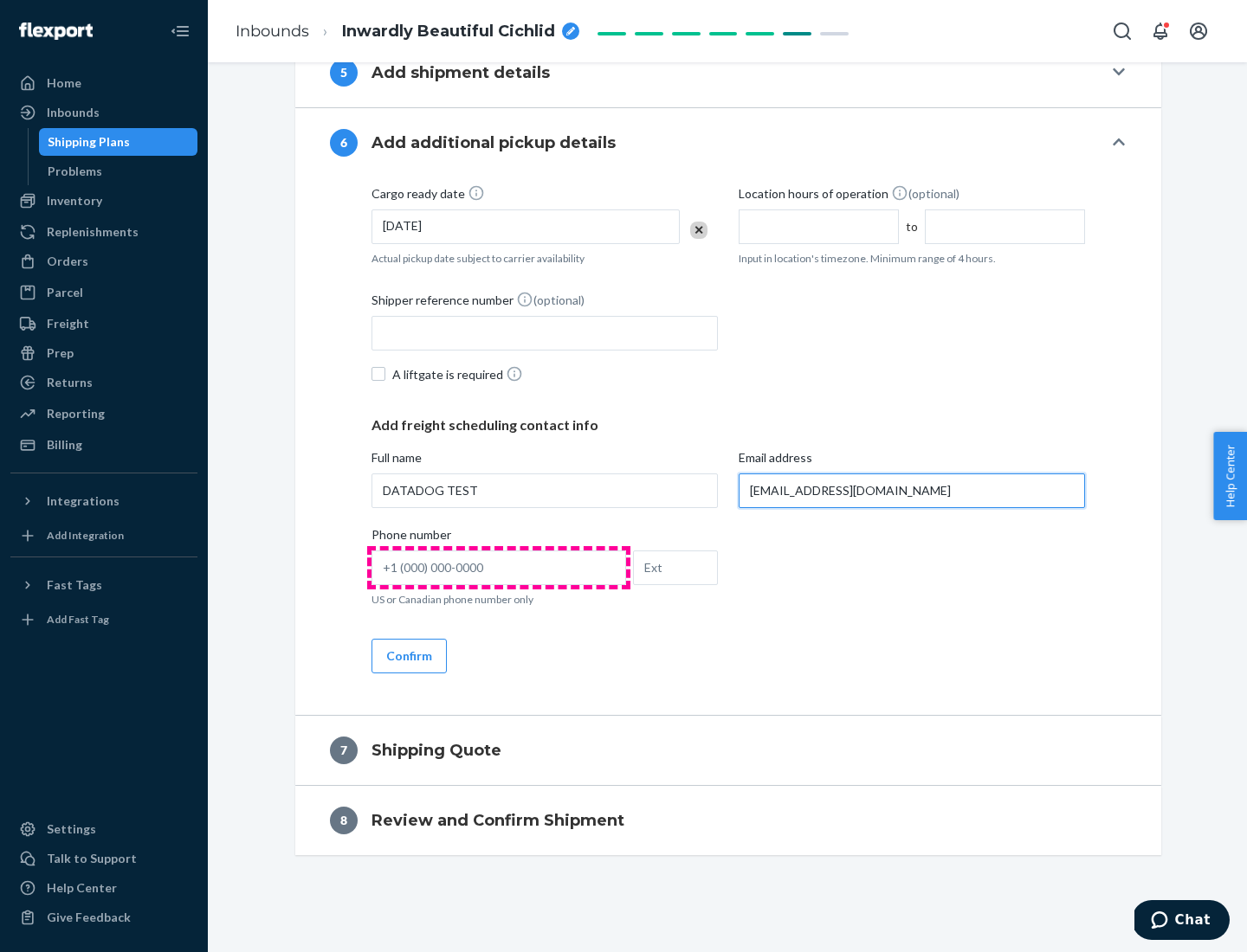
type input "[EMAIL_ADDRESS][DOMAIN_NAME]"
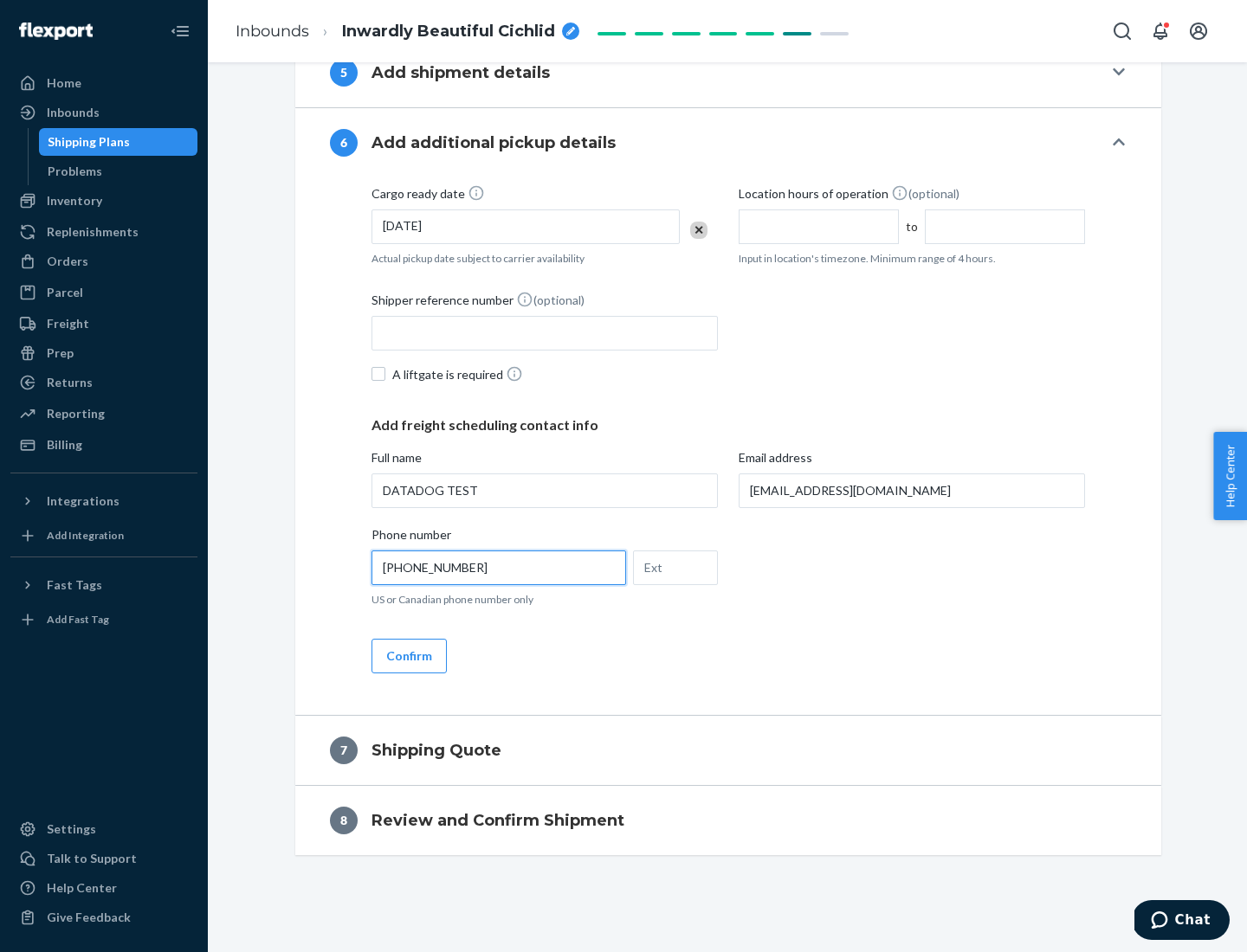
type input "[PHONE_NUMBER]"
click at [407, 655] on button "Confirm" at bounding box center [408, 656] width 75 height 34
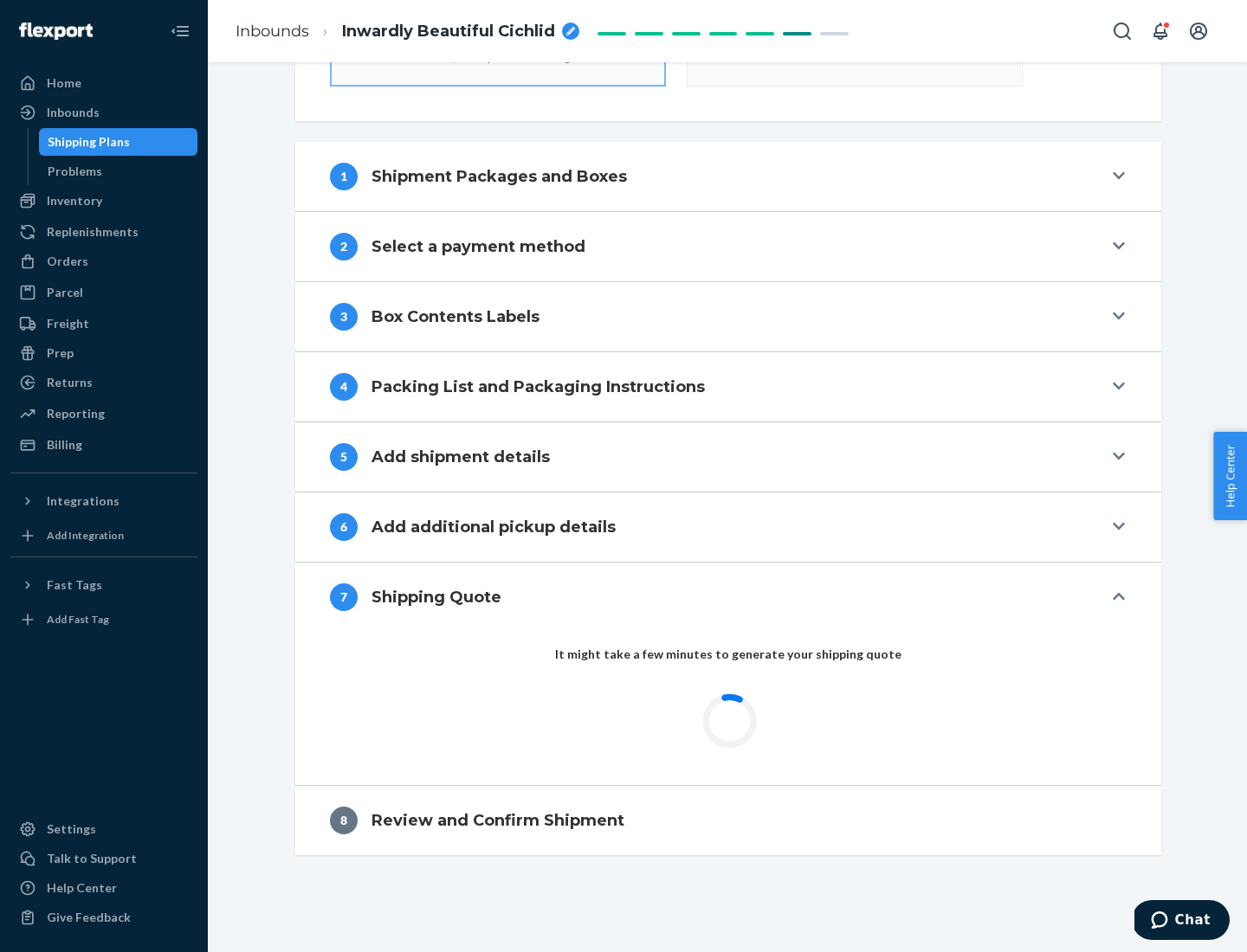
scroll to position [621, 0]
